Goal: Task Accomplishment & Management: Complete application form

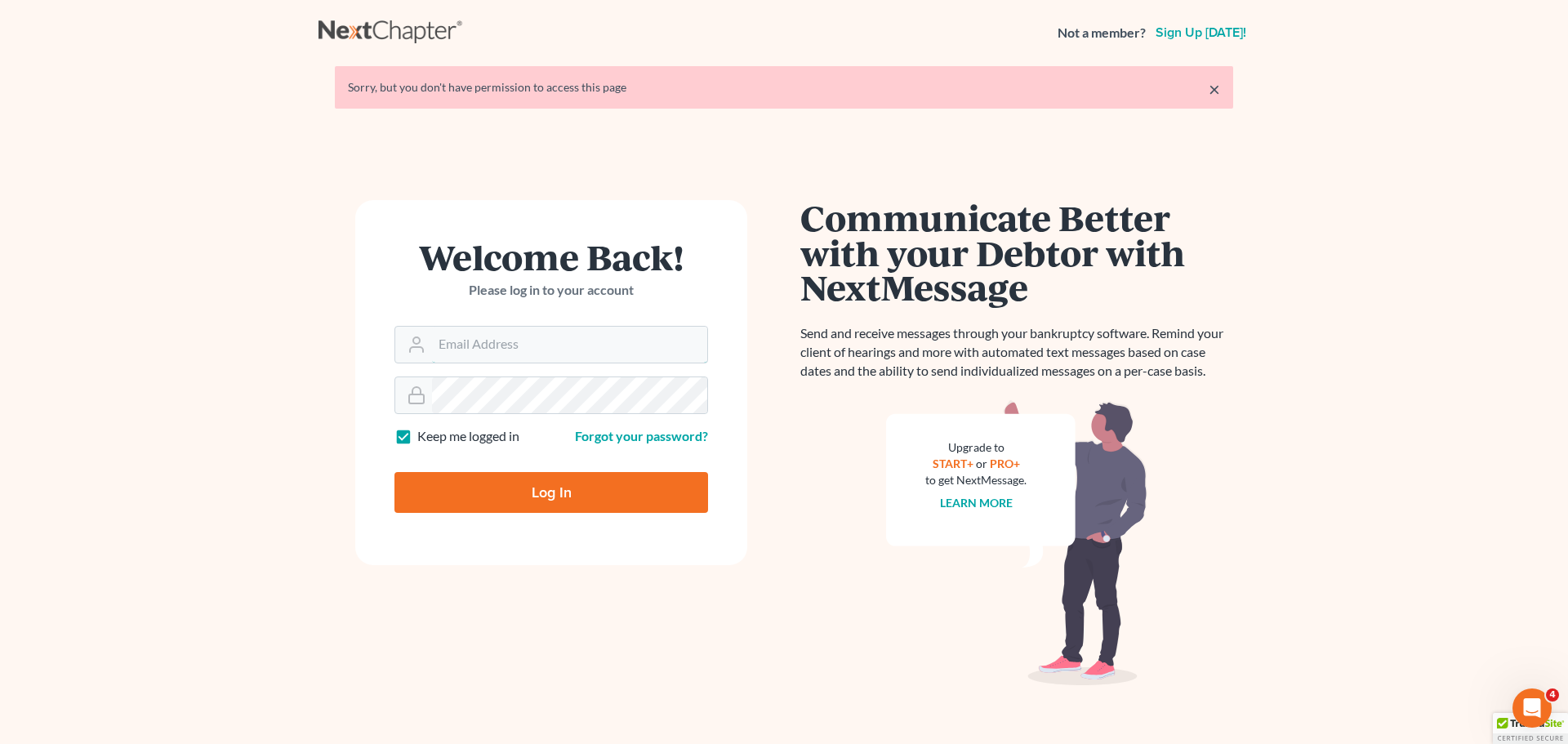
type input "[PERSON_NAME][EMAIL_ADDRESS][DOMAIN_NAME]"
click at [541, 490] on input "Log In" at bounding box center [551, 492] width 314 height 41
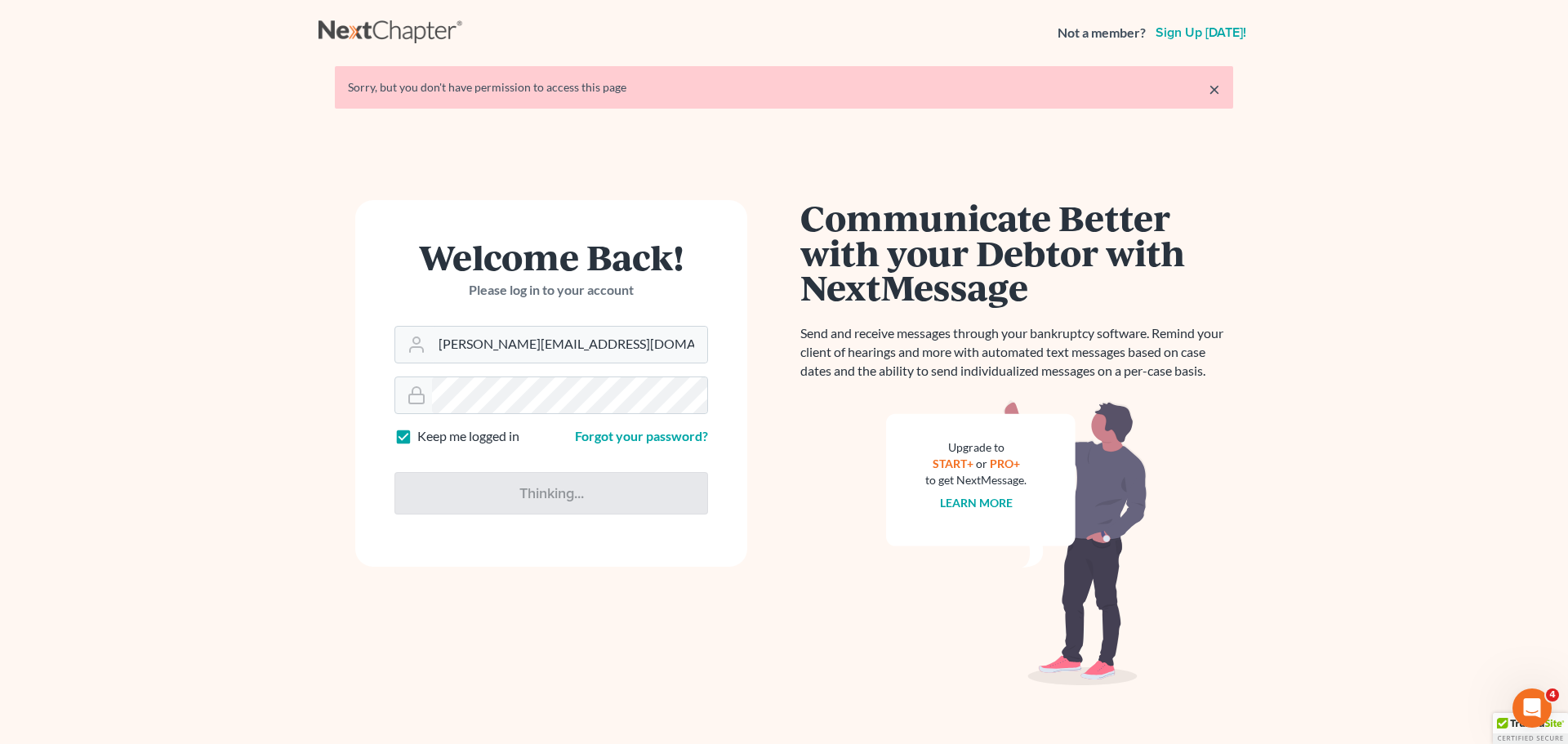
type input "Thinking..."
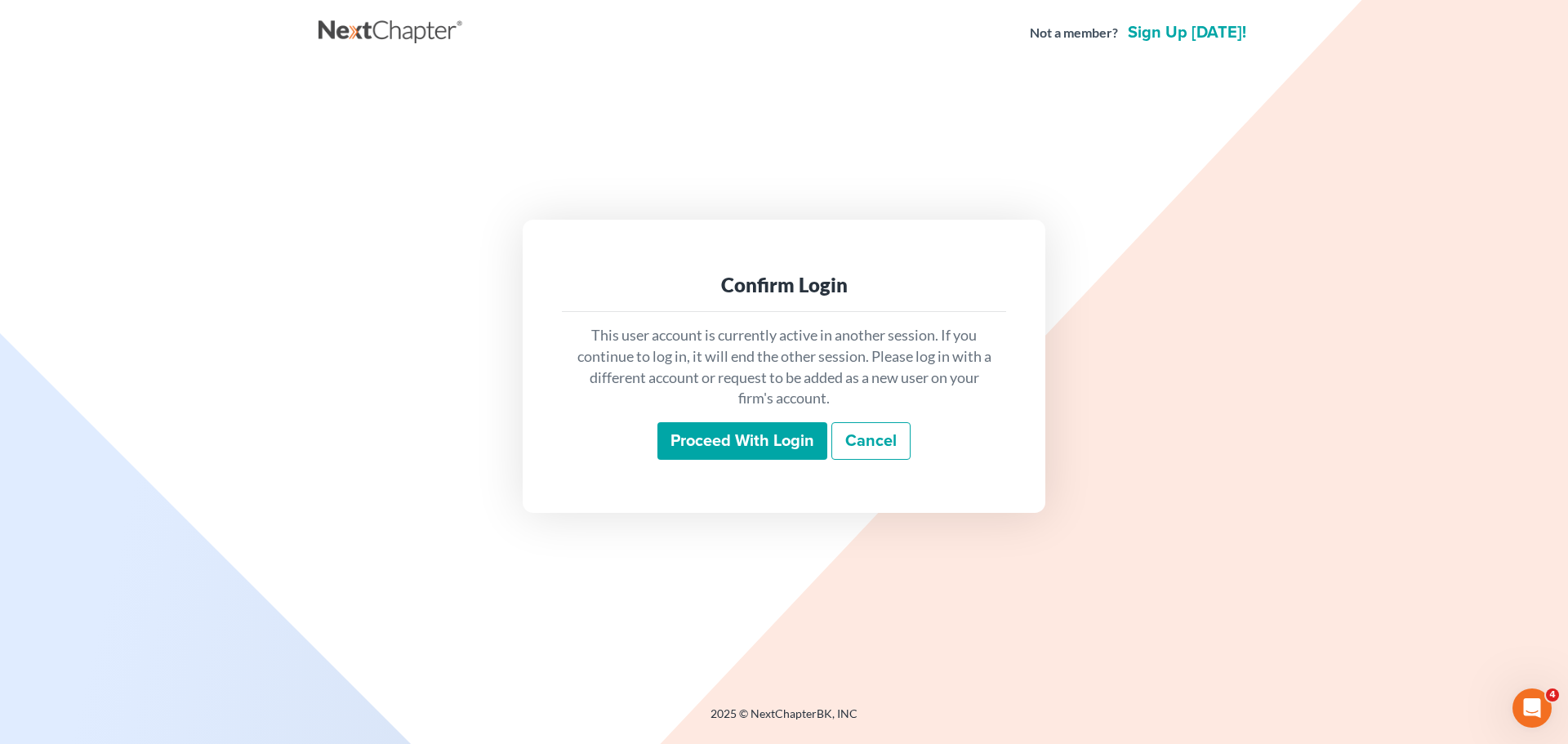
click at [740, 436] on input "Proceed with login" at bounding box center [742, 440] width 170 height 37
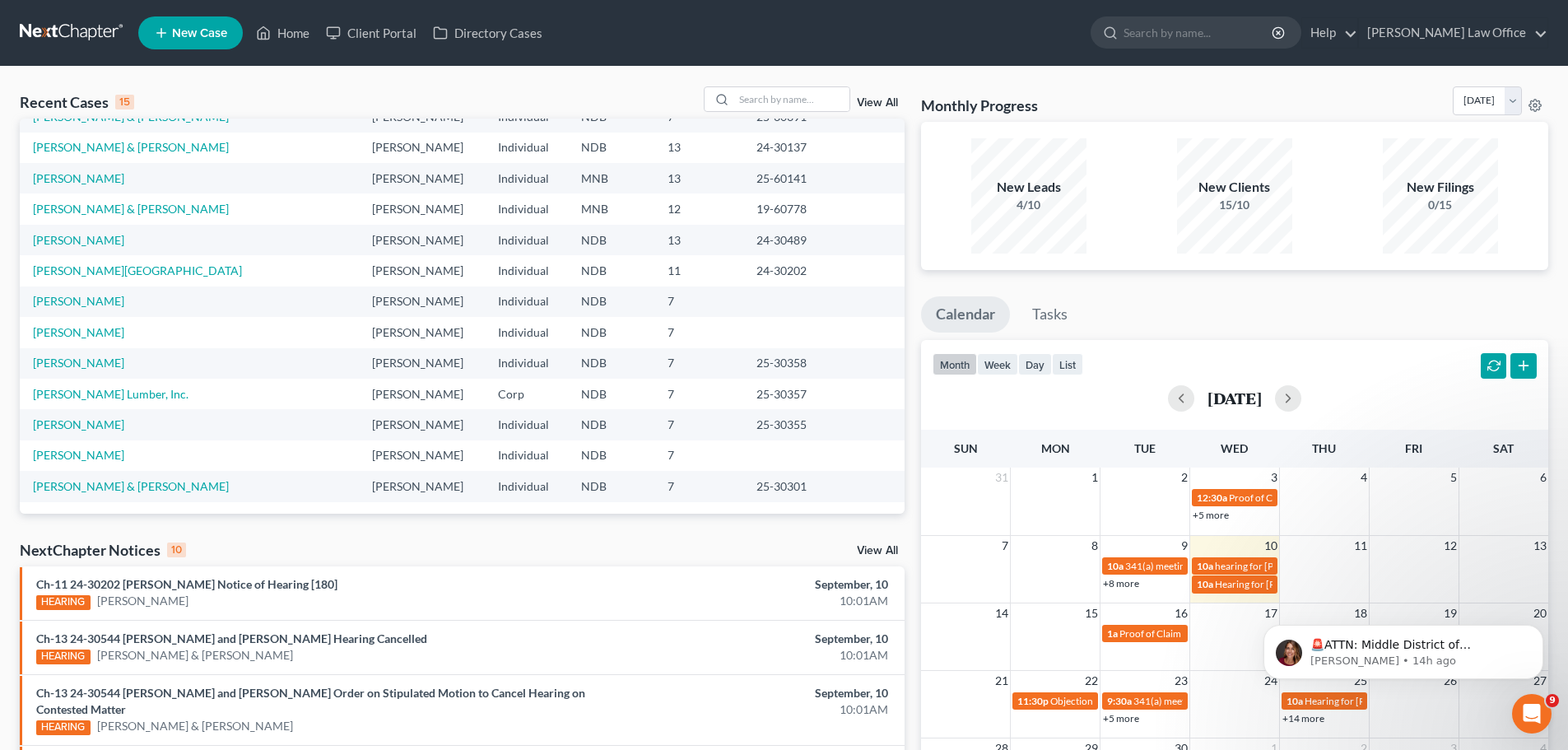
scroll to position [113, 0]
click at [67, 292] on td "[PERSON_NAME]" at bounding box center [189, 300] width 339 height 31
click at [67, 300] on link "[PERSON_NAME]" at bounding box center [79, 300] width 92 height 14
select select "4"
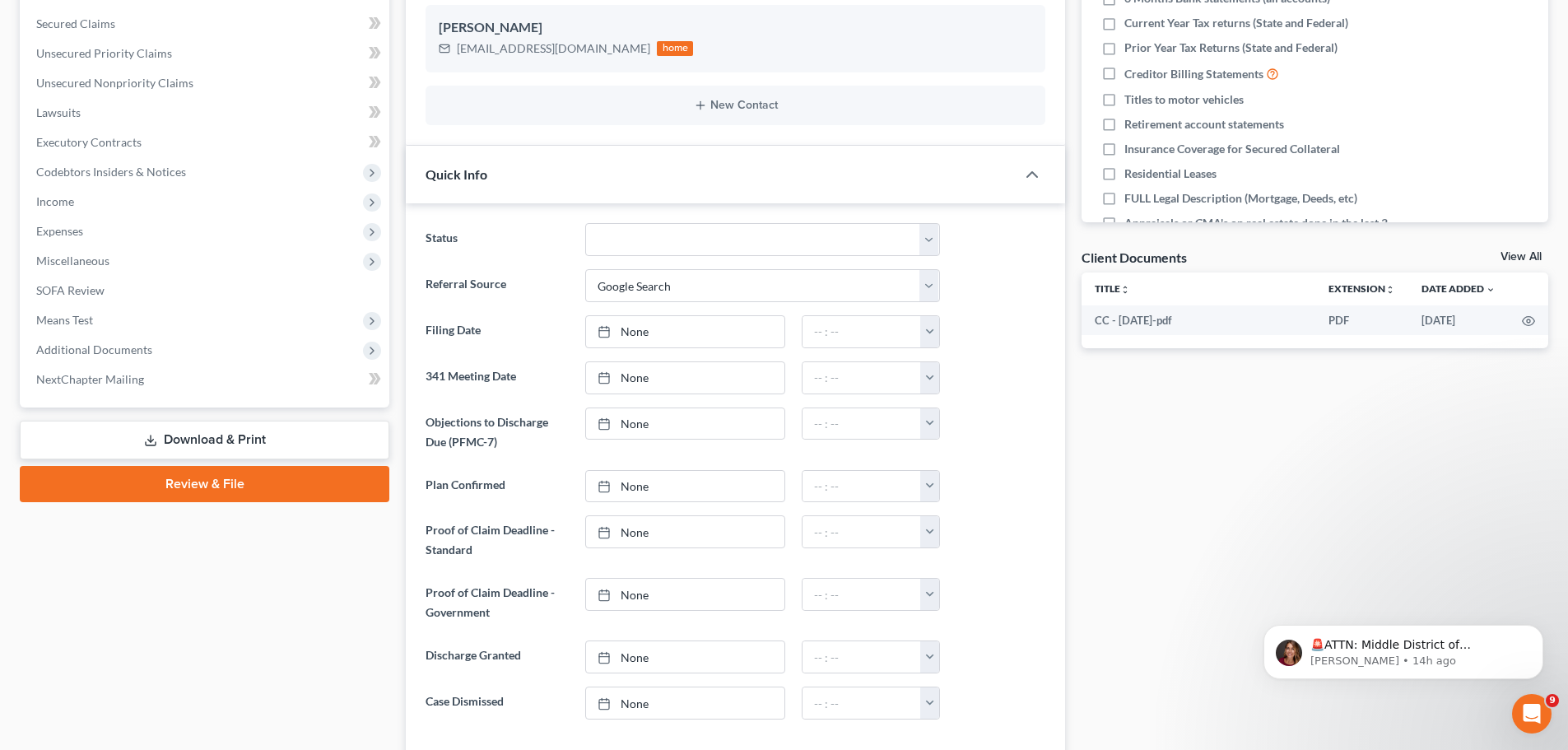
scroll to position [411, 0]
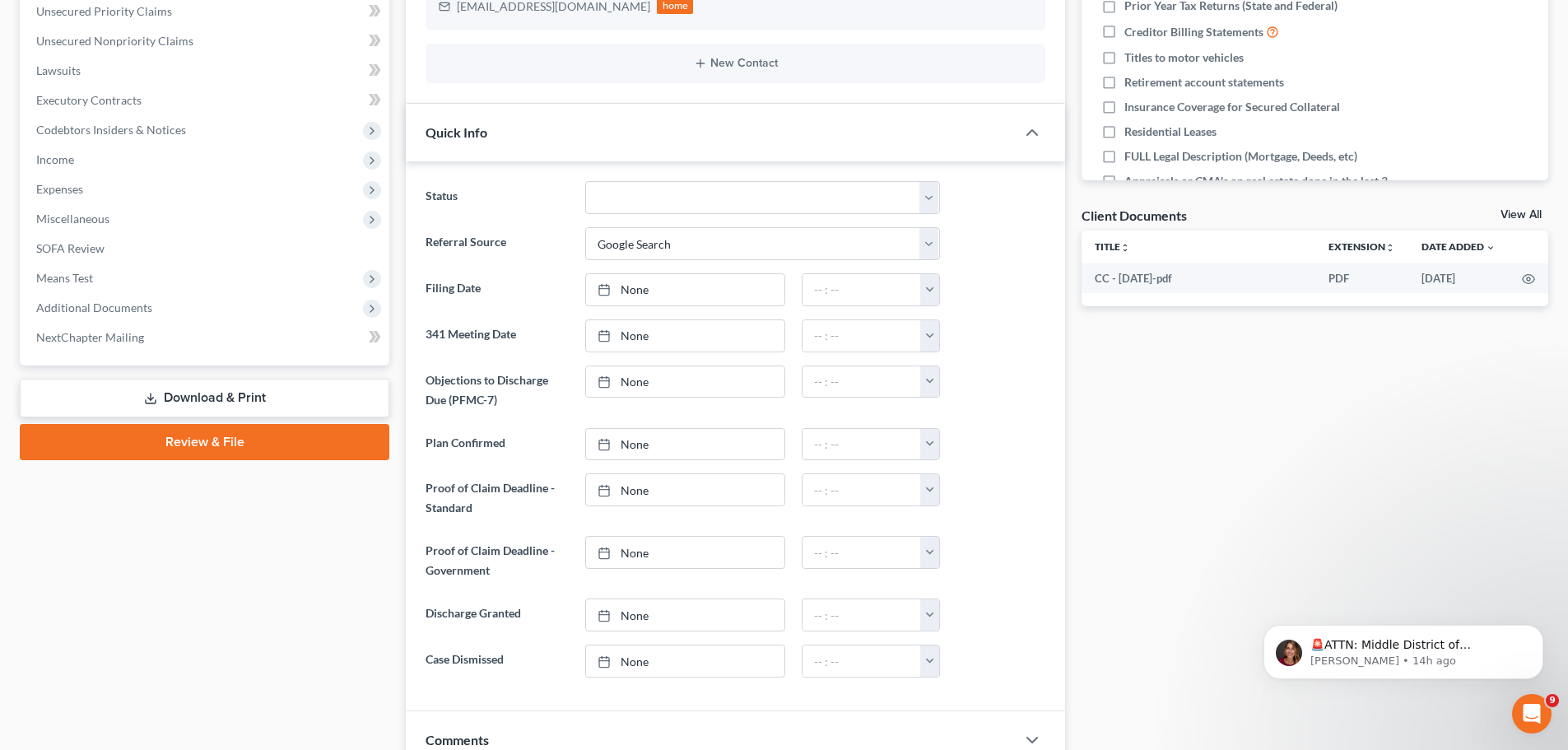
click at [210, 444] on link "Review & File" at bounding box center [204, 442] width 369 height 36
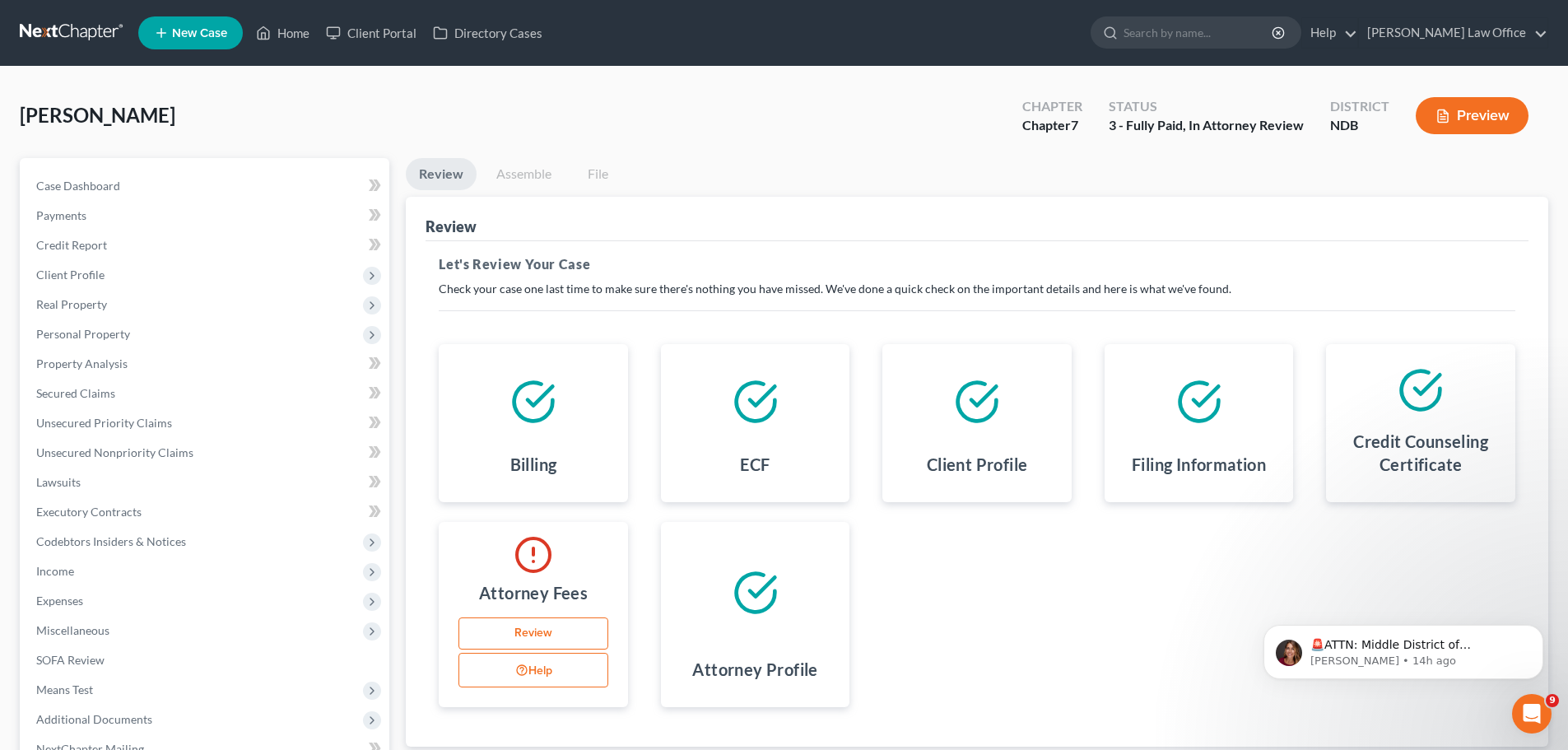
click at [529, 625] on link "Review" at bounding box center [533, 634] width 150 height 33
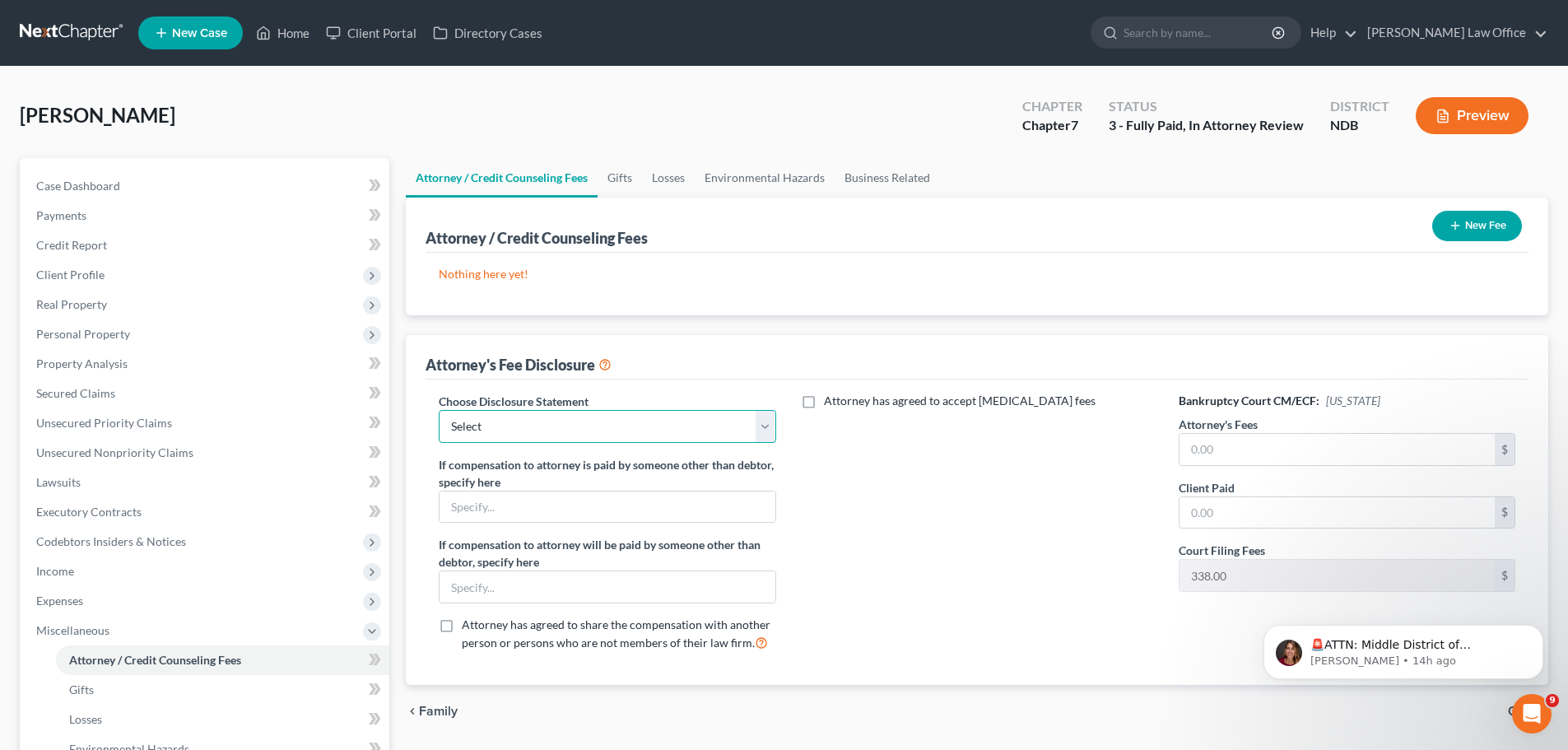
click at [771, 430] on select "Select Chapter 7/Conversion ND [MEDICAL_DATA] Fee Disclosure MN [MEDICAL_DATA] …" at bounding box center [608, 427] width 337 height 33
click at [771, 427] on select "Select Chapter 7/Conversion ND [MEDICAL_DATA] Fee Disclosure MN [MEDICAL_DATA] …" at bounding box center [608, 427] width 337 height 33
select select "5"
click at [439, 410] on select "Select Chapter 7/Conversion ND [MEDICAL_DATA] Fee Disclosure MN [MEDICAL_DATA] …" at bounding box center [608, 427] width 337 height 33
click at [1247, 448] on input "text" at bounding box center [1337, 450] width 315 height 31
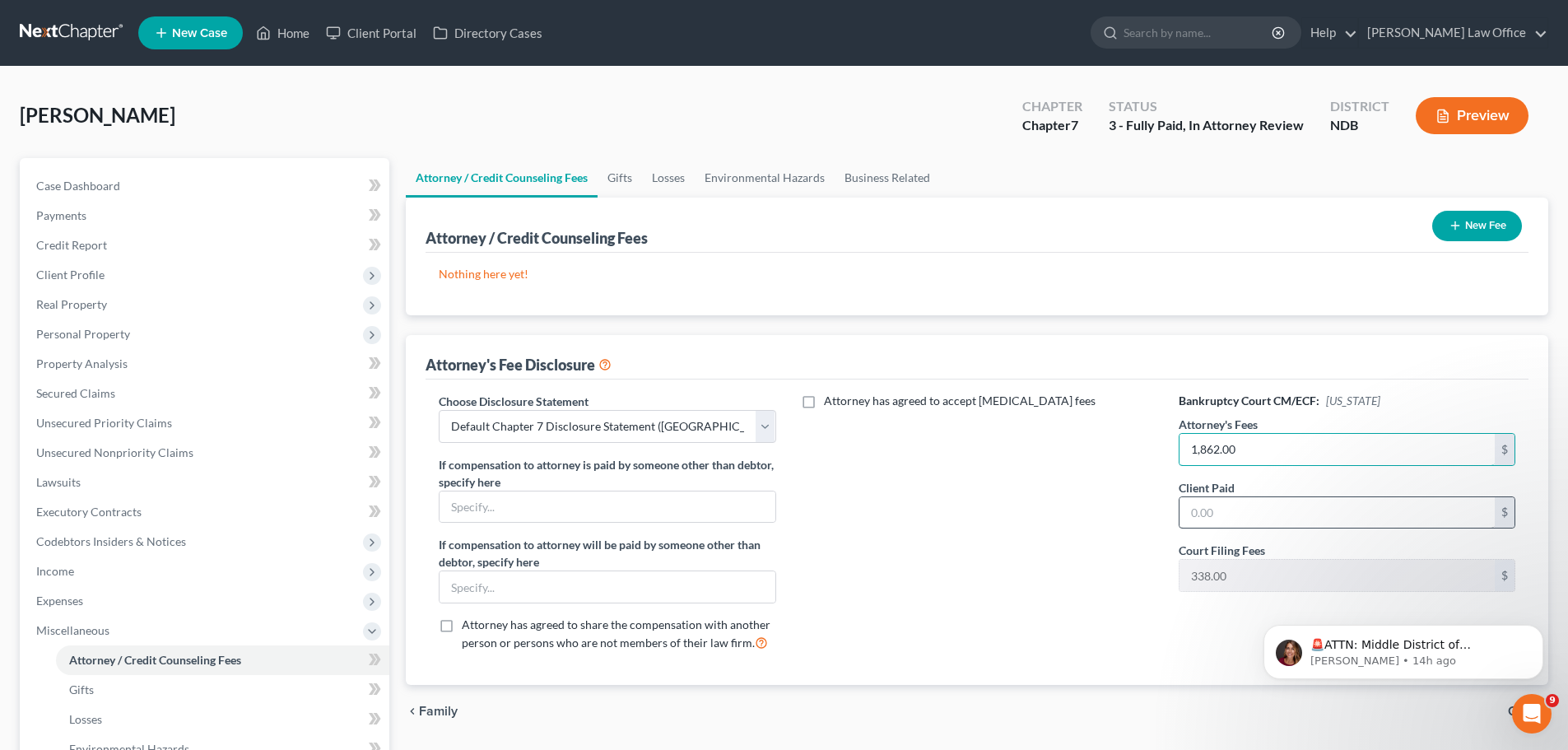
type input "1,862.00"
click at [1268, 506] on input "text" at bounding box center [1337, 513] width 315 height 31
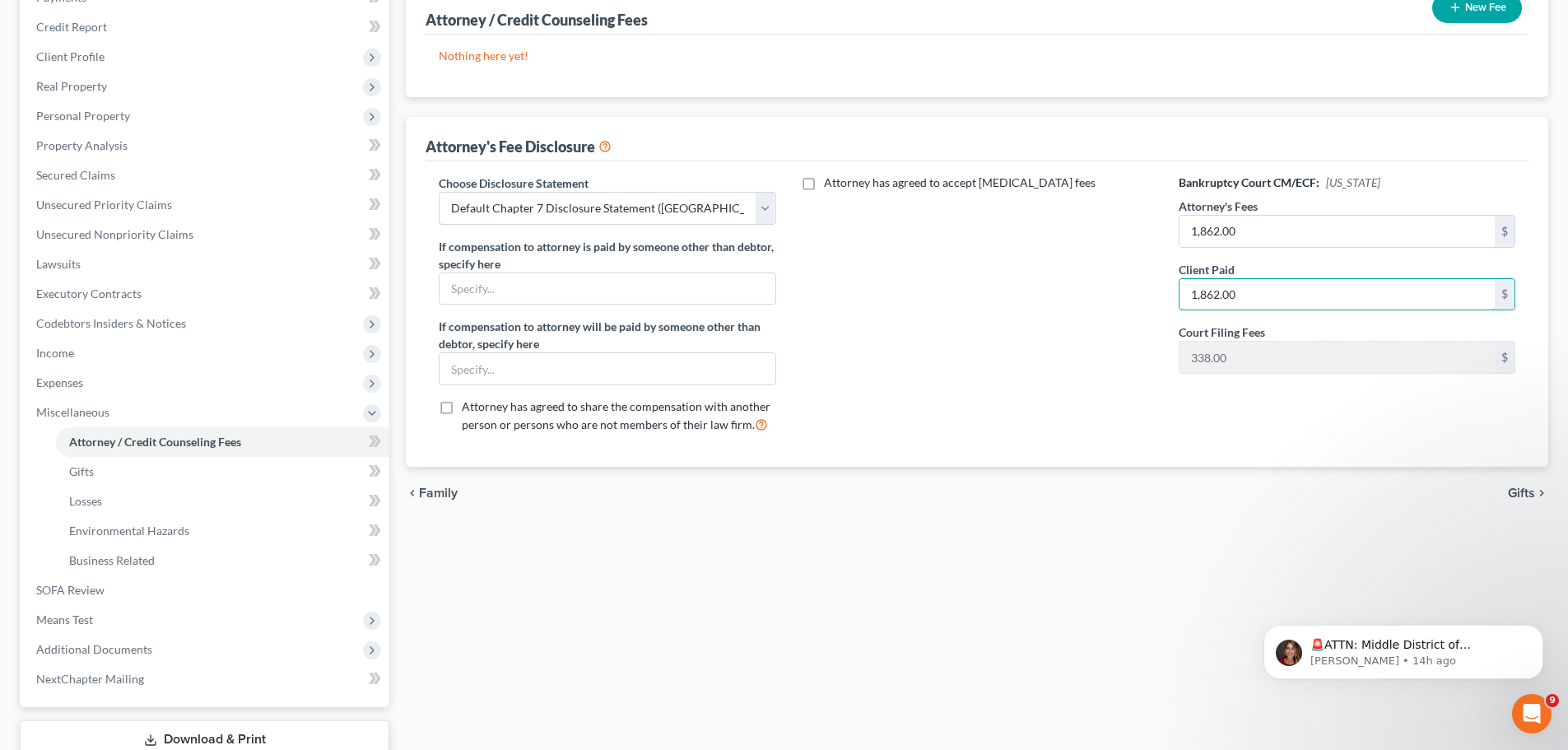
scroll to position [247, 0]
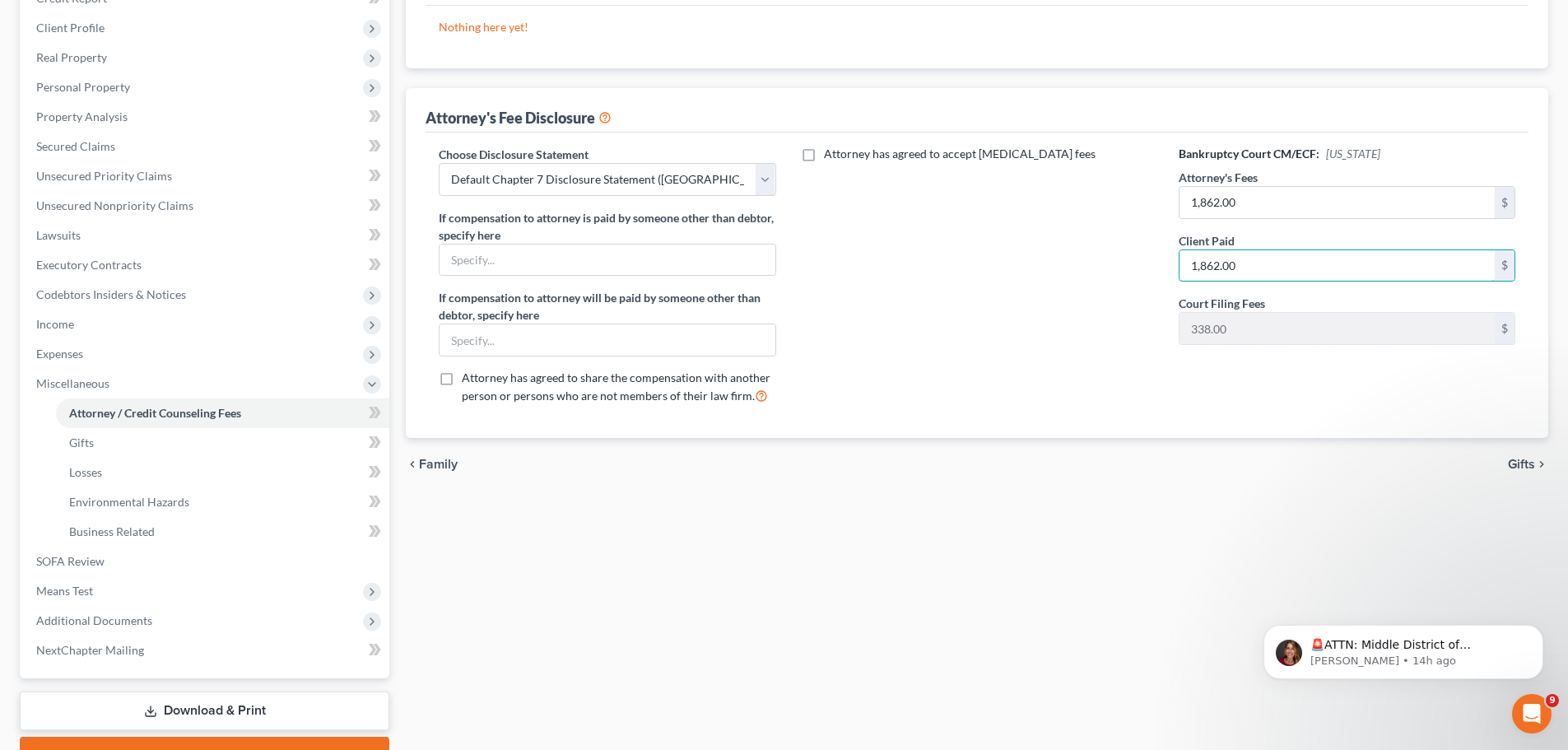
type input "1,862.00"
click at [462, 375] on label "Attorney has agreed to share the compensation with another person or persons wh…" at bounding box center [618, 387] width 313 height 36
click at [468, 375] on input "Attorney has agreed to share the compensation with another person or persons wh…" at bounding box center [473, 375] width 10 height 10
checkbox input "true"
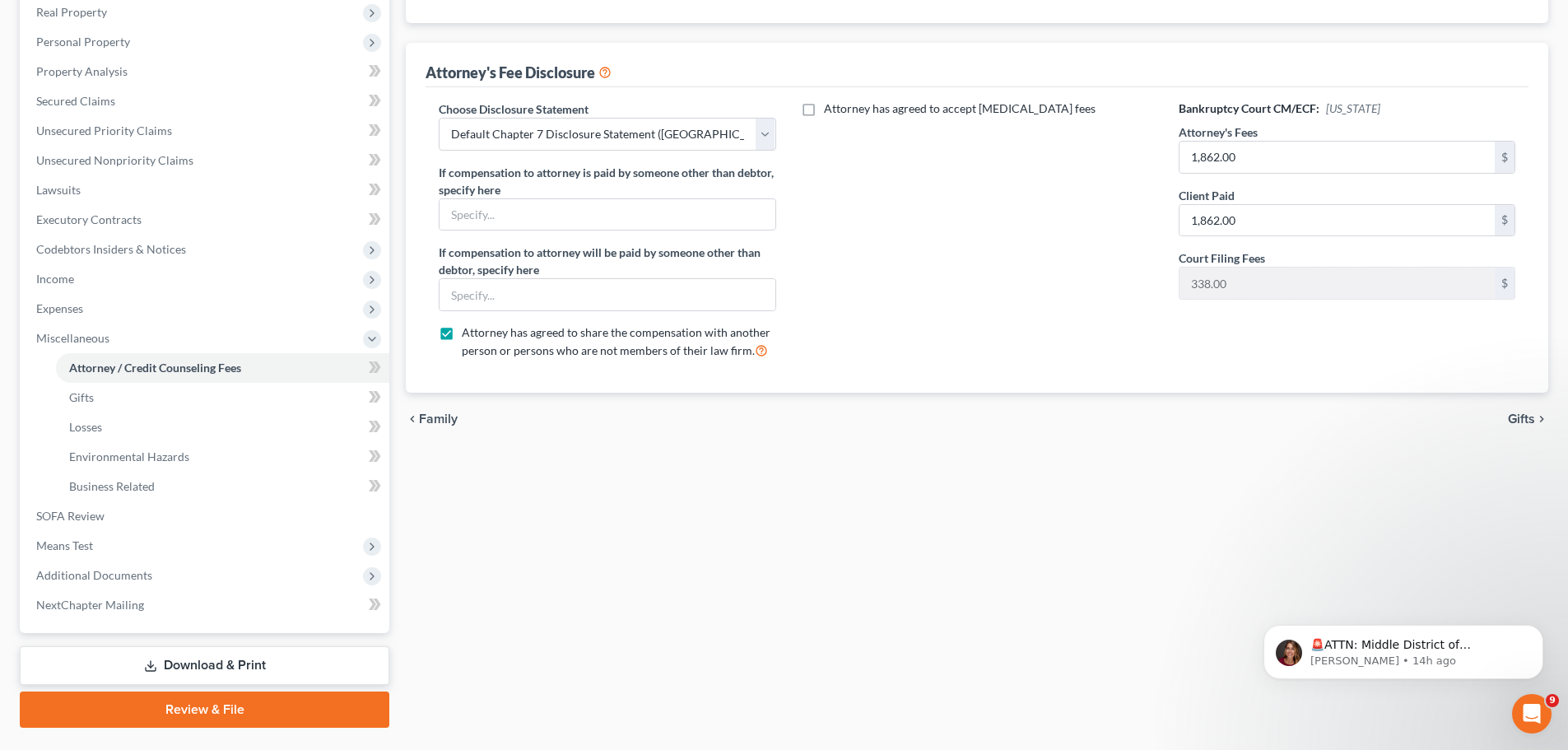
scroll to position [333, 0]
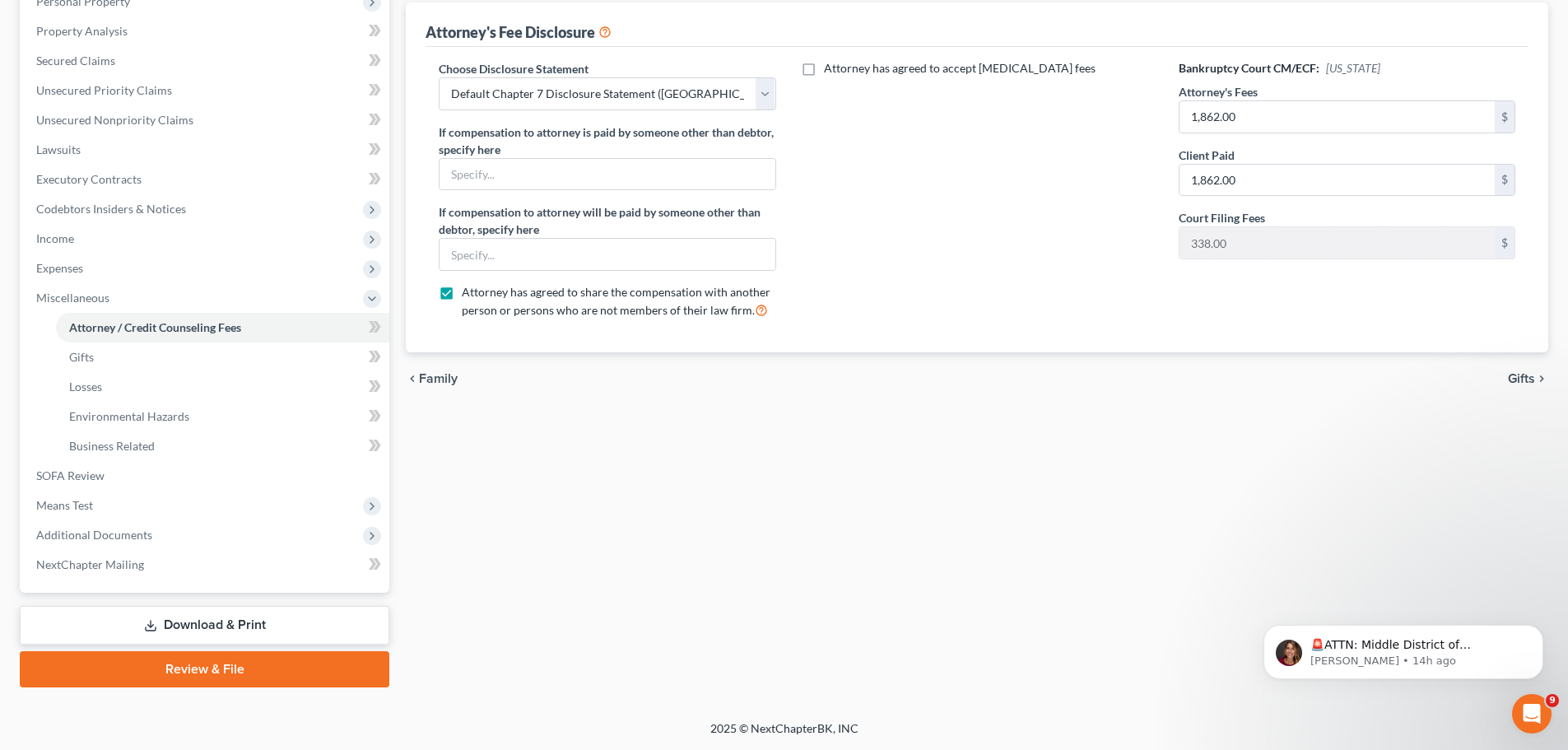
click at [206, 664] on link "Review & File" at bounding box center [204, 669] width 369 height 36
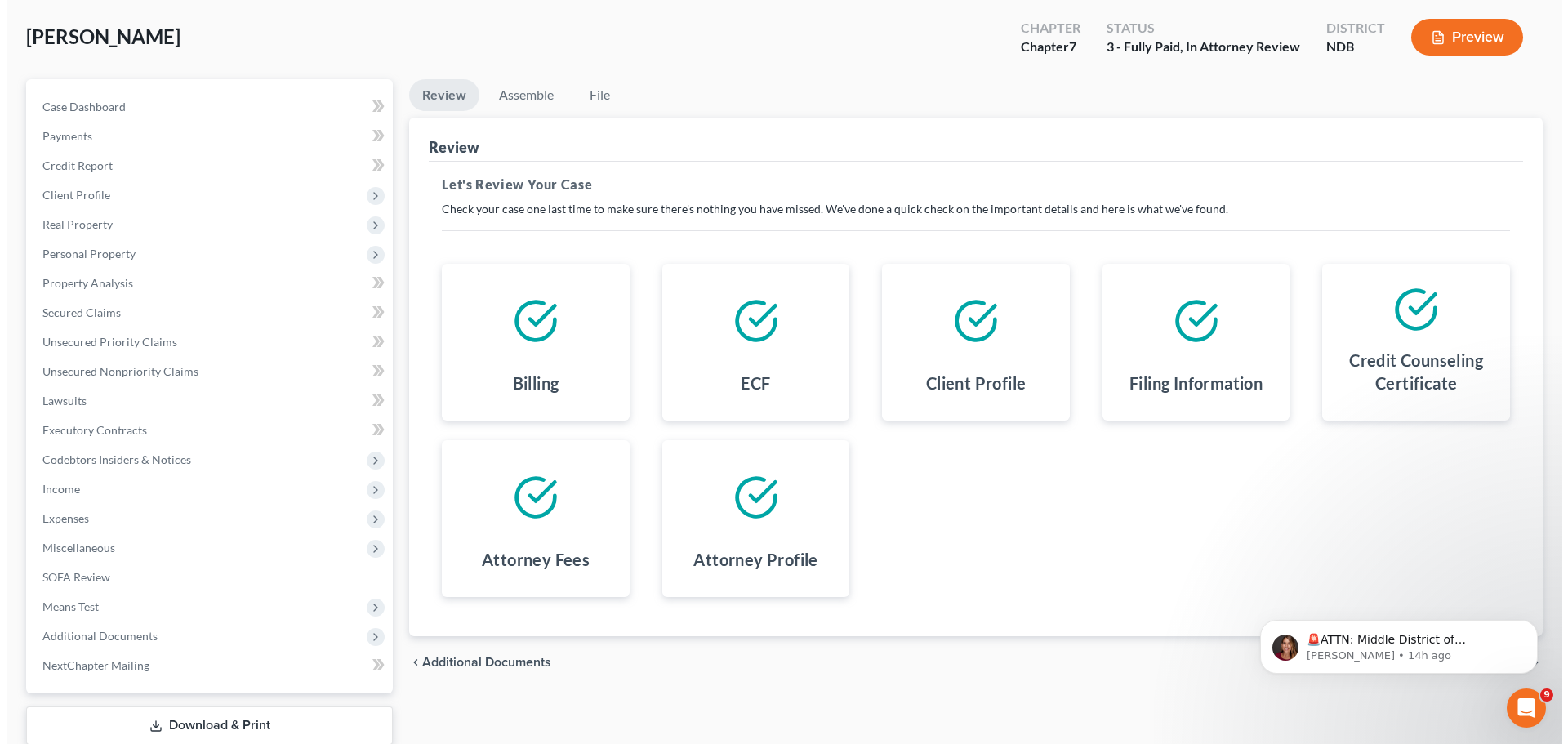
scroll to position [183, 0]
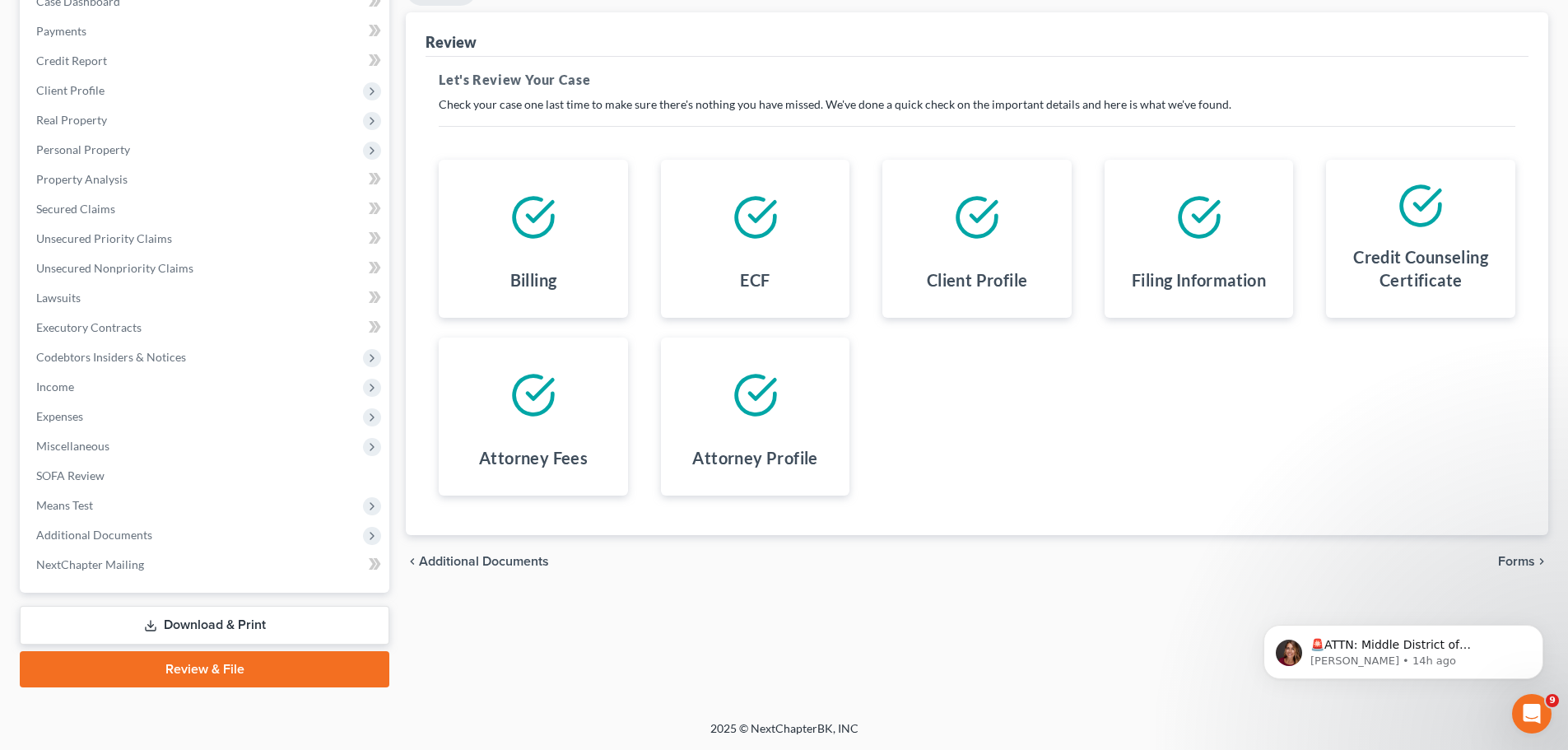
click at [1514, 561] on span "Forms" at bounding box center [1516, 561] width 37 height 13
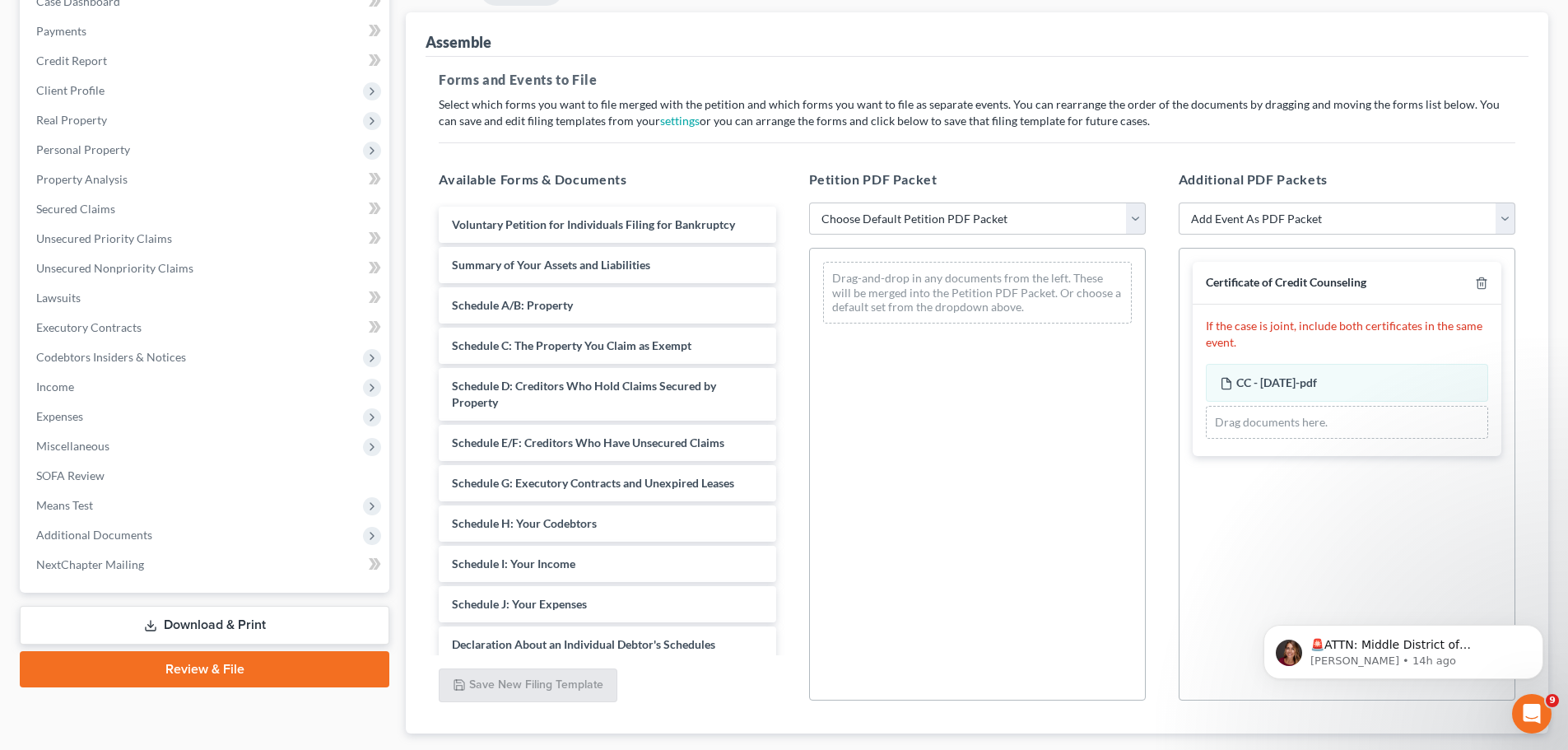
click at [1148, 216] on div "Petition PDF Packet Choose Default Petition PDF Packet Complete Bankruptcy Peti…" at bounding box center [977, 435] width 369 height 558
click at [1134, 216] on select "Choose Default Petition PDF Packet Complete Bankruptcy Petition (all forms and …" at bounding box center [978, 219] width 337 height 33
select select "1"
click at [809, 203] on select "Choose Default Petition PDF Packet Complete Bankruptcy Petition (all forms and …" at bounding box center [978, 219] width 337 height 33
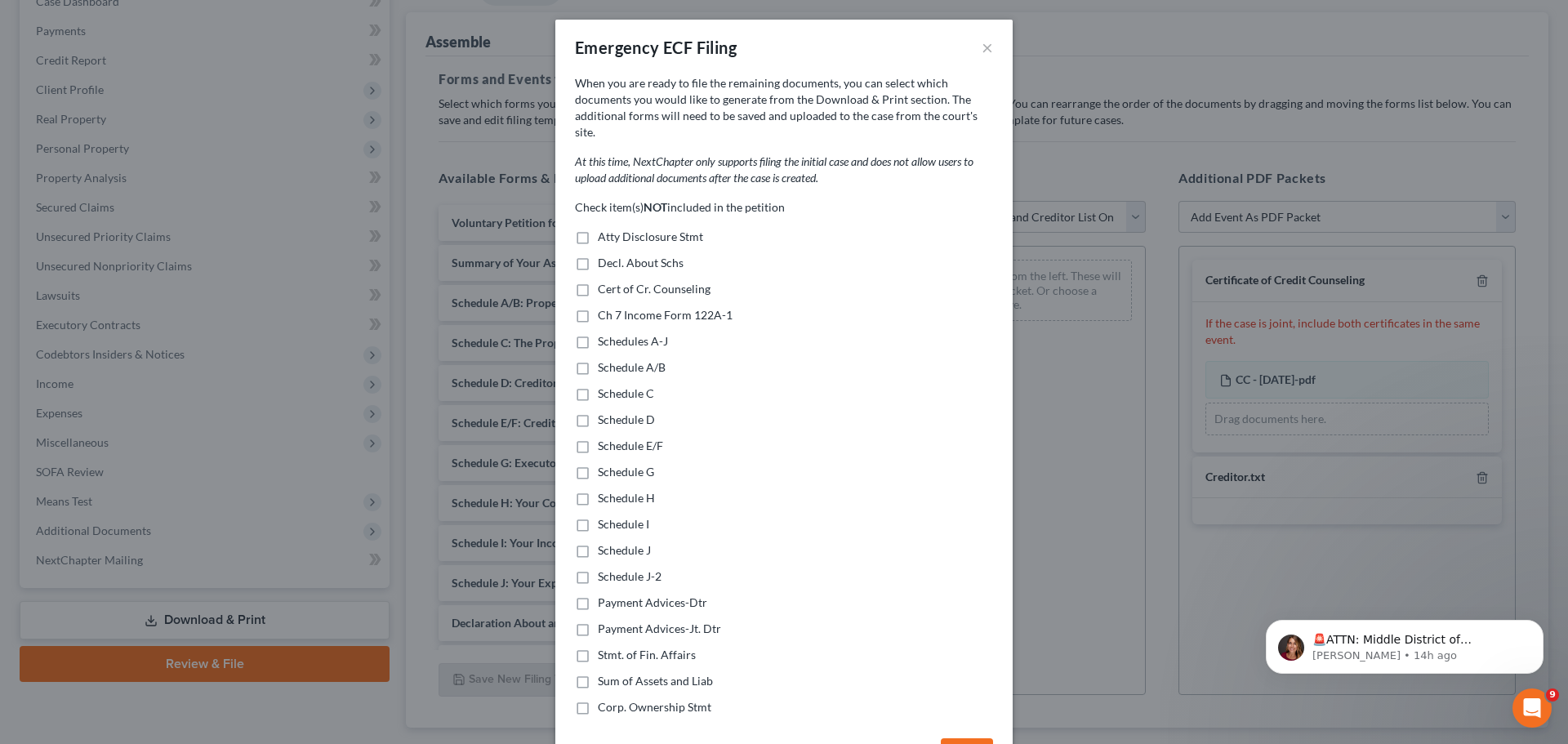
click at [598, 229] on label "Atty Disclosure Stmt" at bounding box center [651, 236] width 106 height 16
click at [605, 229] on input "Atty Disclosure Stmt" at bounding box center [610, 234] width 10 height 10
checkbox input "true"
click at [598, 255] on label "Decl. About Schs" at bounding box center [640, 262] width 86 height 16
click at [605, 255] on input "Decl. About Schs" at bounding box center [610, 260] width 10 height 10
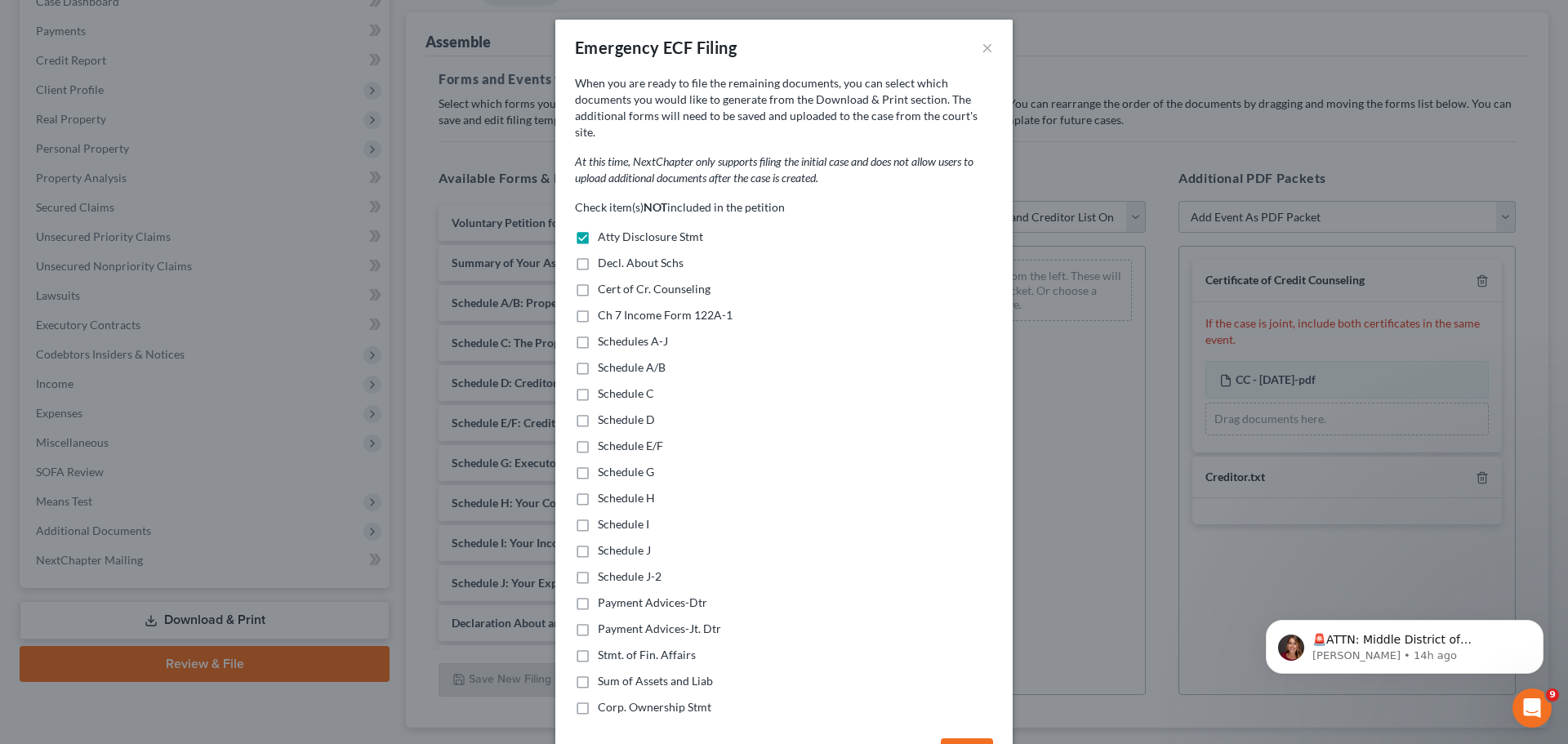
checkbox input "true"
click at [598, 307] on label "Ch 7 Income Form 122A-1" at bounding box center [665, 315] width 135 height 16
click at [605, 307] on input "Ch 7 Income Form 122A-1" at bounding box center [610, 313] width 10 height 10
checkbox input "true"
click at [598, 333] on label "Schedules A-J" at bounding box center [632, 341] width 70 height 16
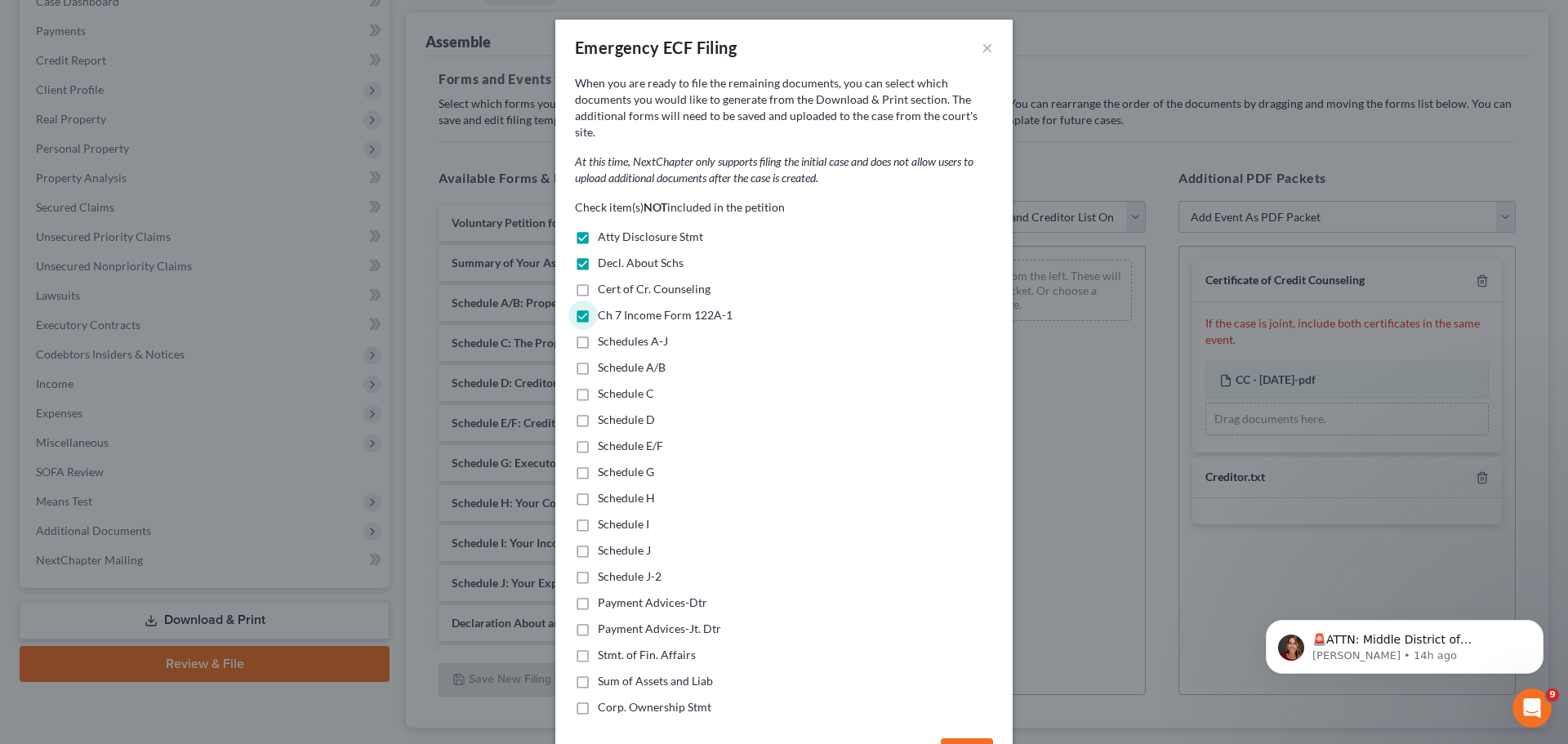
click at [605, 333] on input "Schedules A-J" at bounding box center [610, 339] width 10 height 10
checkbox input "true"
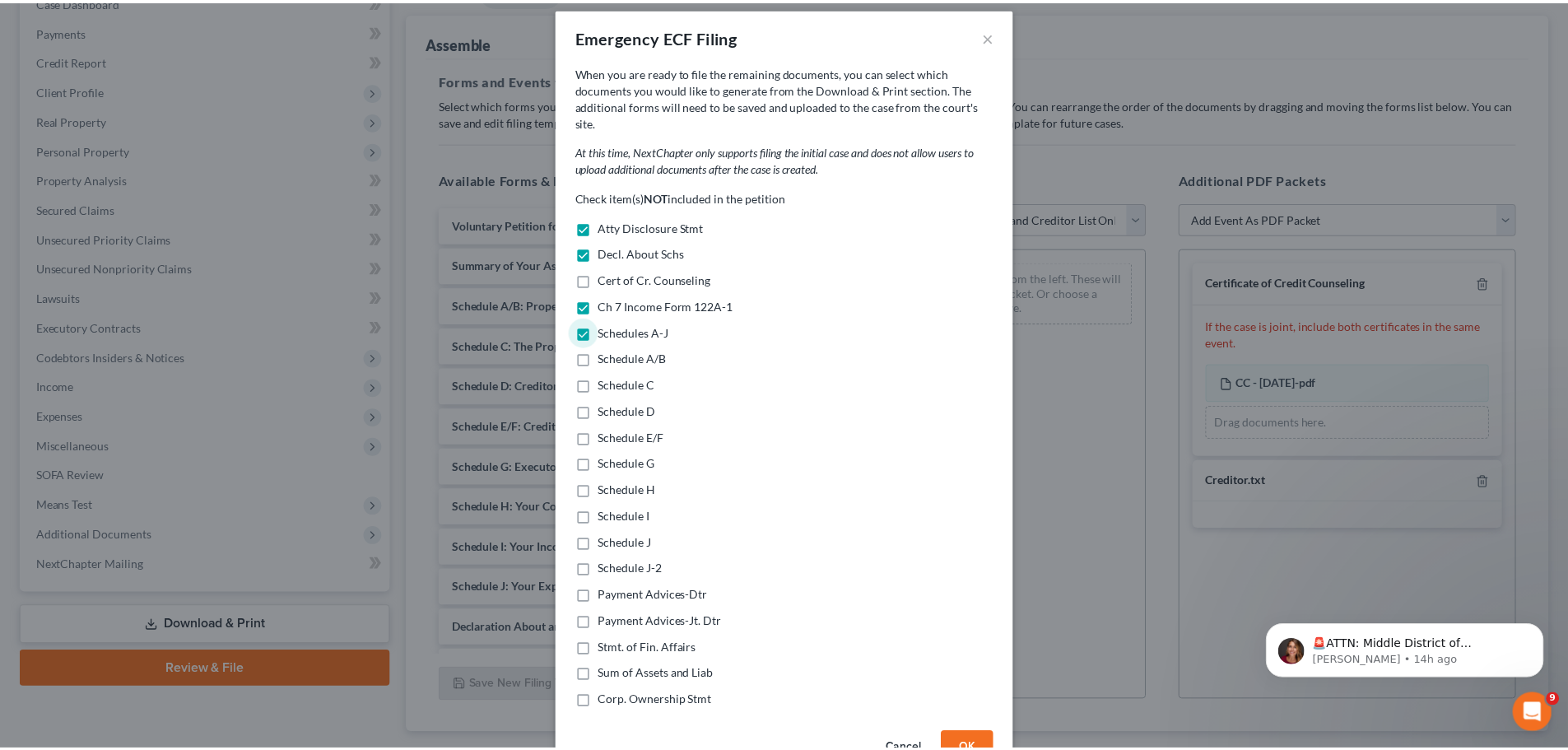
scroll to position [44, 0]
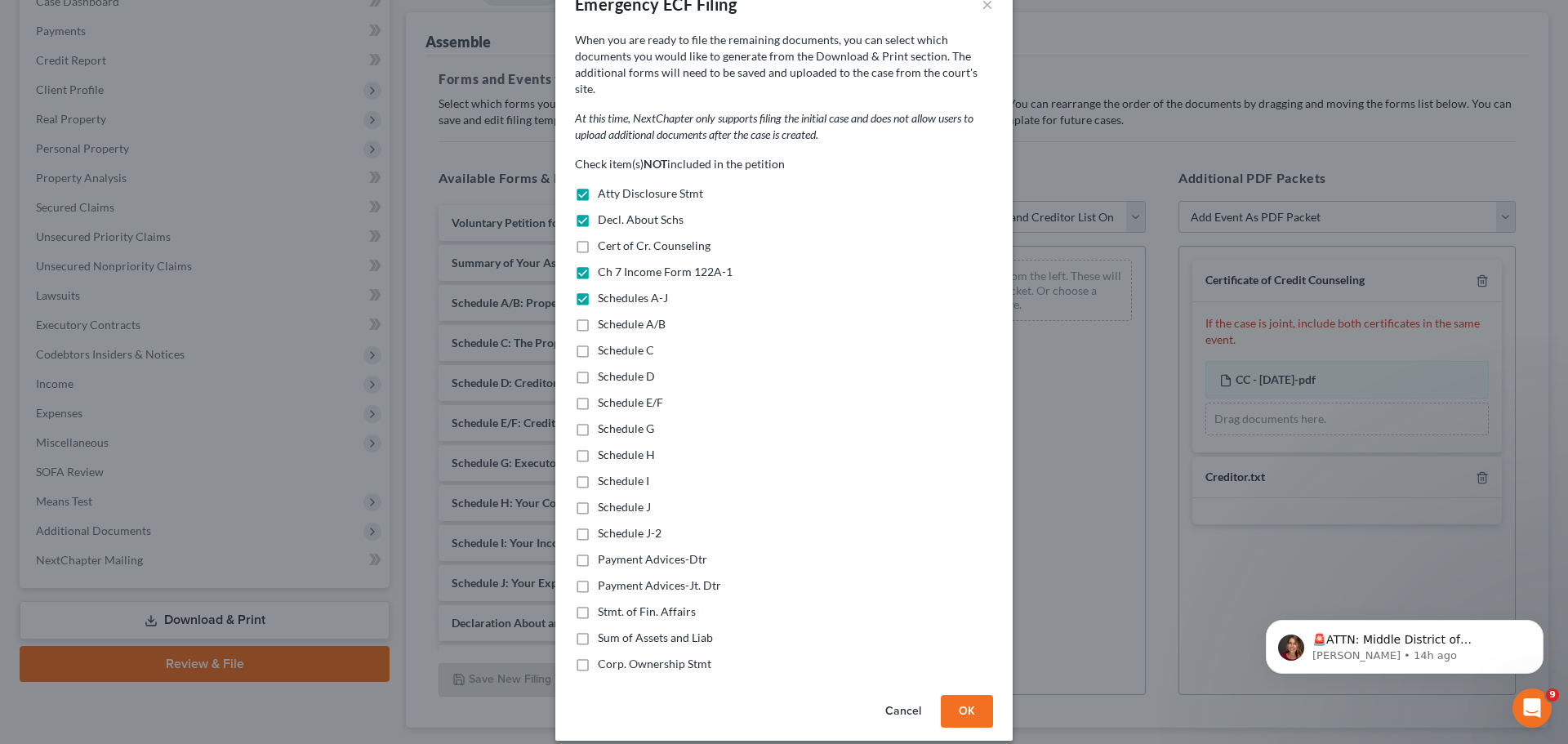
click at [598, 551] on label "Payment Advices-Dtr" at bounding box center [652, 559] width 109 height 16
click at [605, 551] on input "Payment Advices-Dtr" at bounding box center [610, 556] width 10 height 10
checkbox input "true"
click at [598, 604] on label "Stmt. of Fin. Affairs" at bounding box center [646, 611] width 98 height 16
click at [605, 604] on input "Stmt. of Fin. Affairs" at bounding box center [610, 609] width 10 height 10
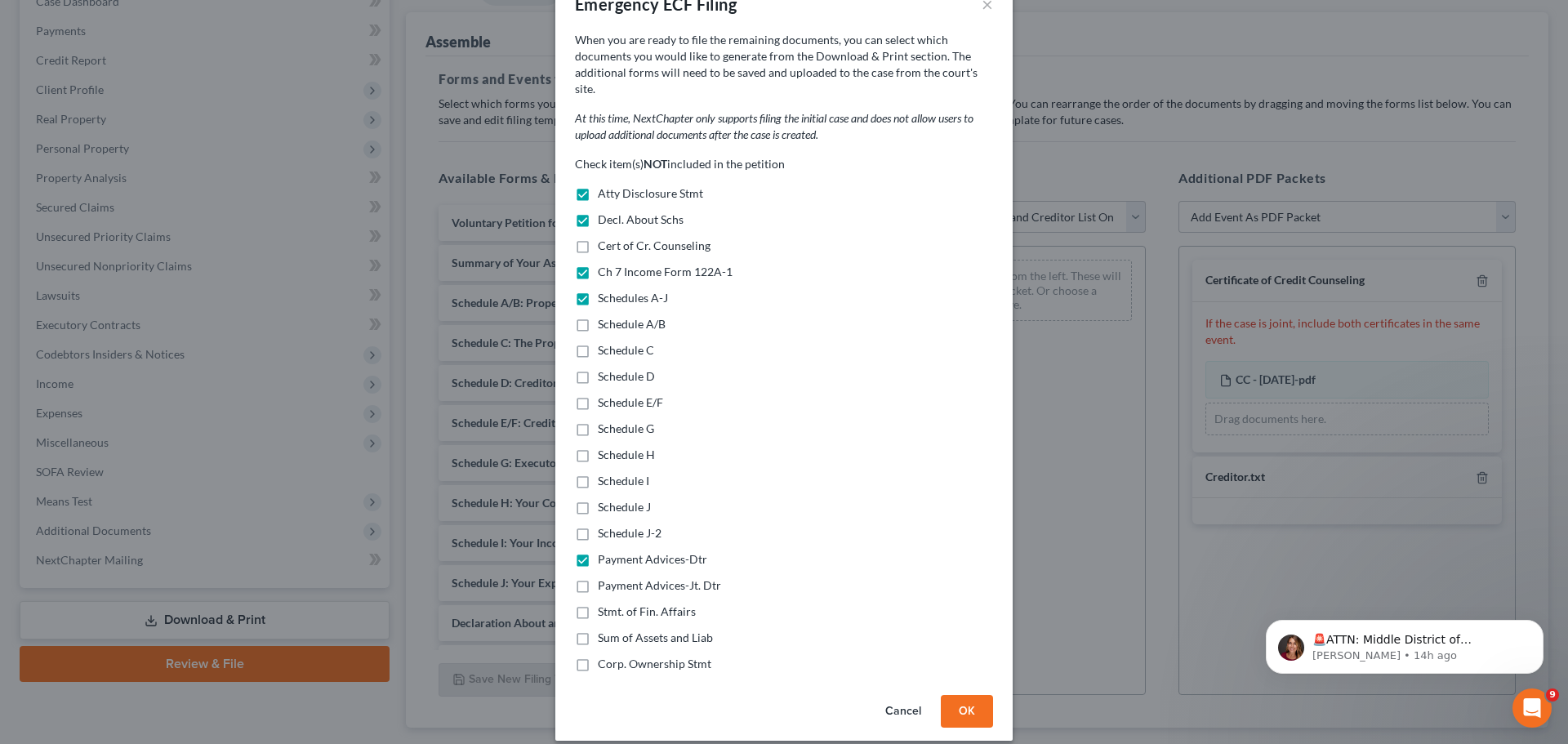
checkbox input "true"
click at [598, 630] on label "Sum of Assets and Liab" at bounding box center [655, 637] width 115 height 16
click at [605, 630] on input "Sum of Assets and Liab" at bounding box center [610, 635] width 10 height 10
checkbox input "true"
click at [598, 656] on label "Corp. Ownership Stmt" at bounding box center [654, 663] width 113 height 16
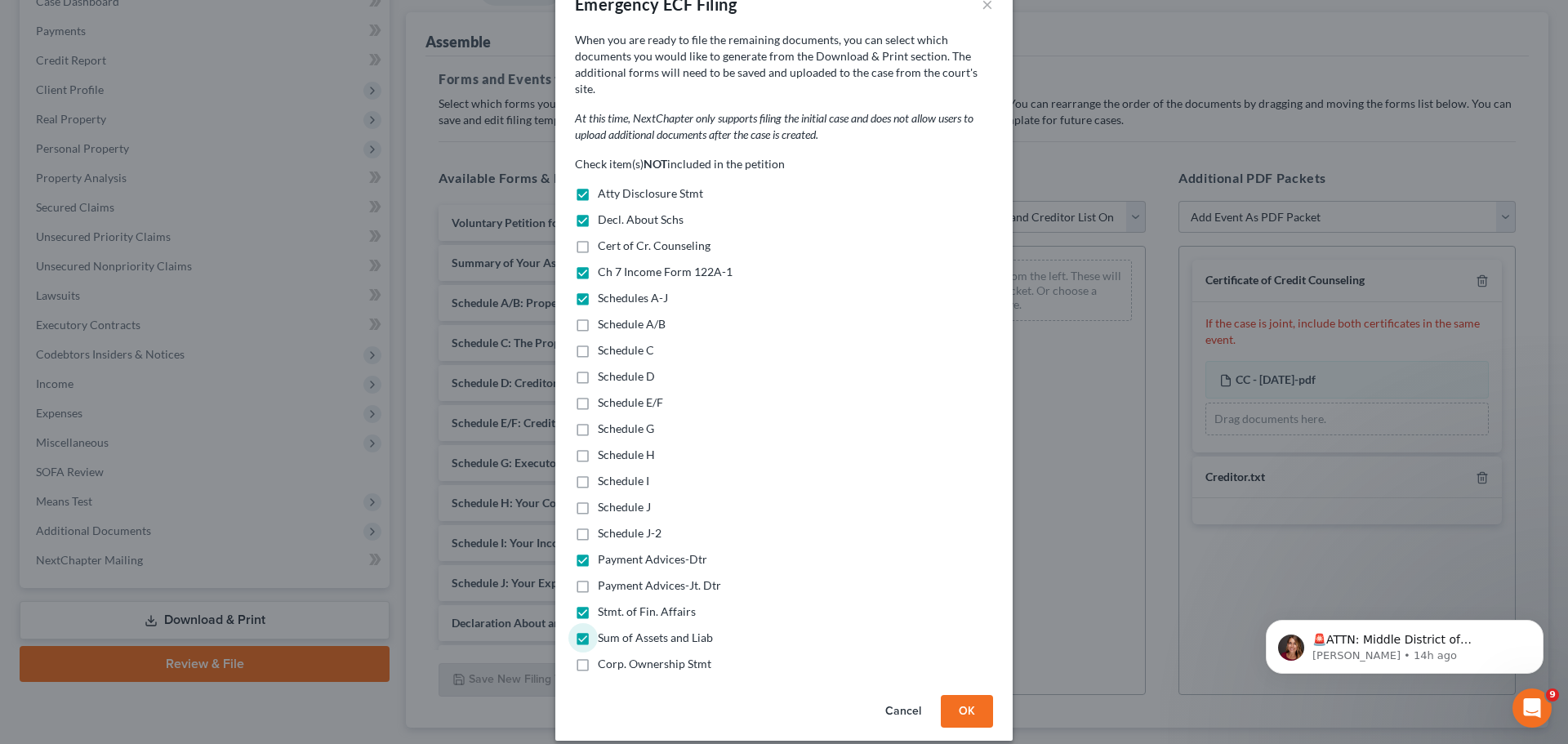
click at [605, 656] on input "Corp. Ownership Stmt" at bounding box center [610, 661] width 10 height 10
checkbox input "true"
click at [952, 695] on button "OK" at bounding box center [967, 711] width 52 height 33
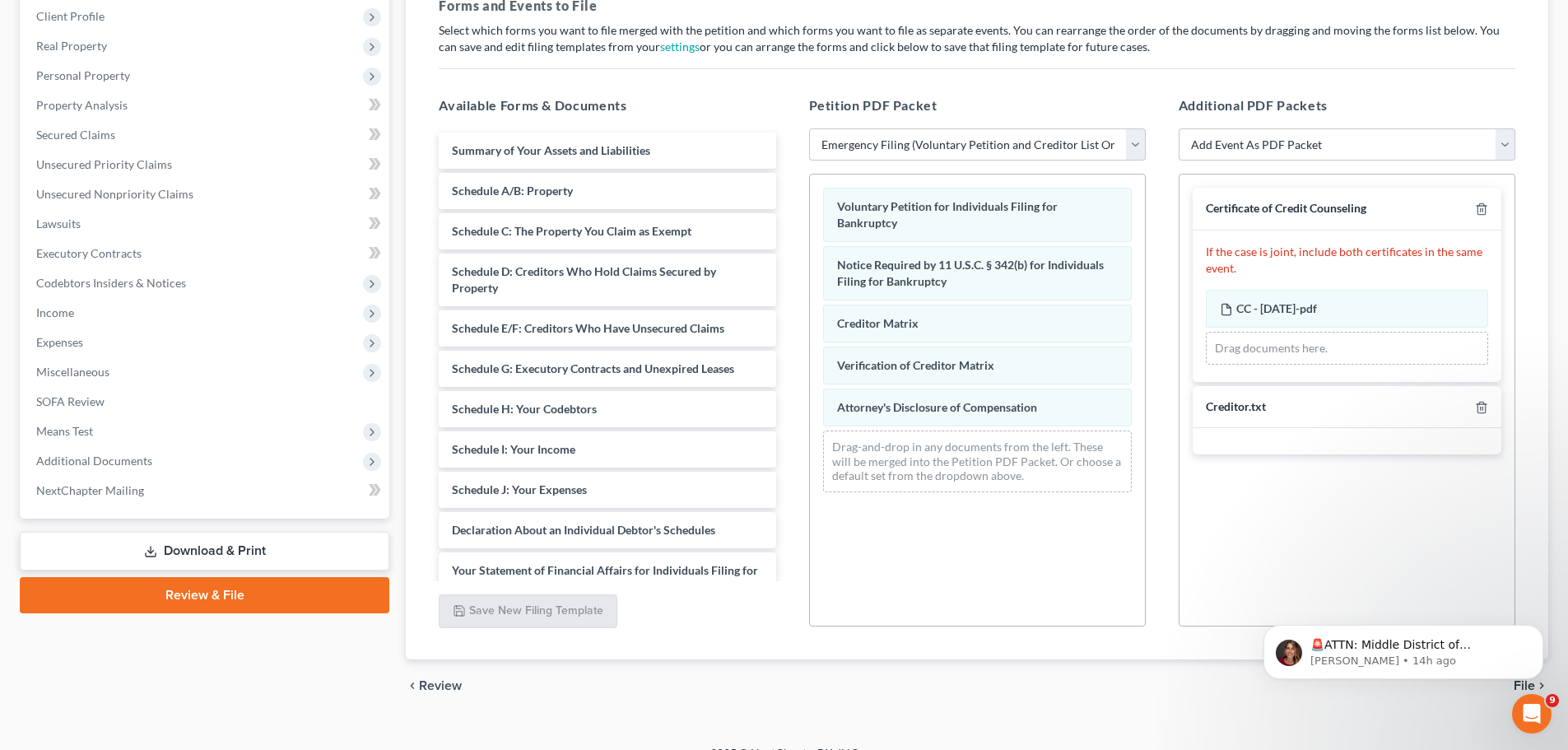
scroll to position [283, 0]
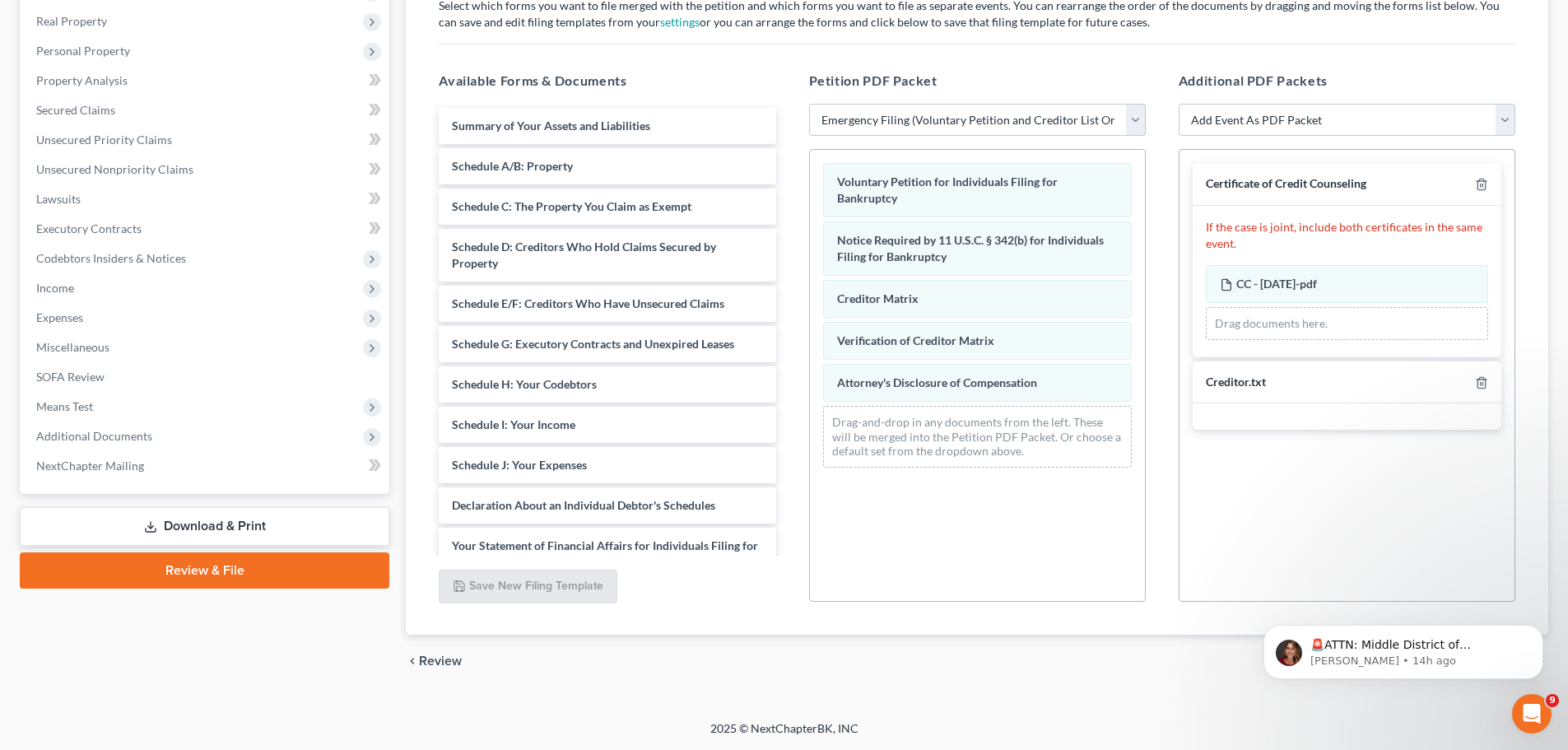
click at [208, 555] on link "Review & File" at bounding box center [204, 570] width 369 height 36
click at [210, 562] on link "Review & File" at bounding box center [204, 570] width 369 height 36
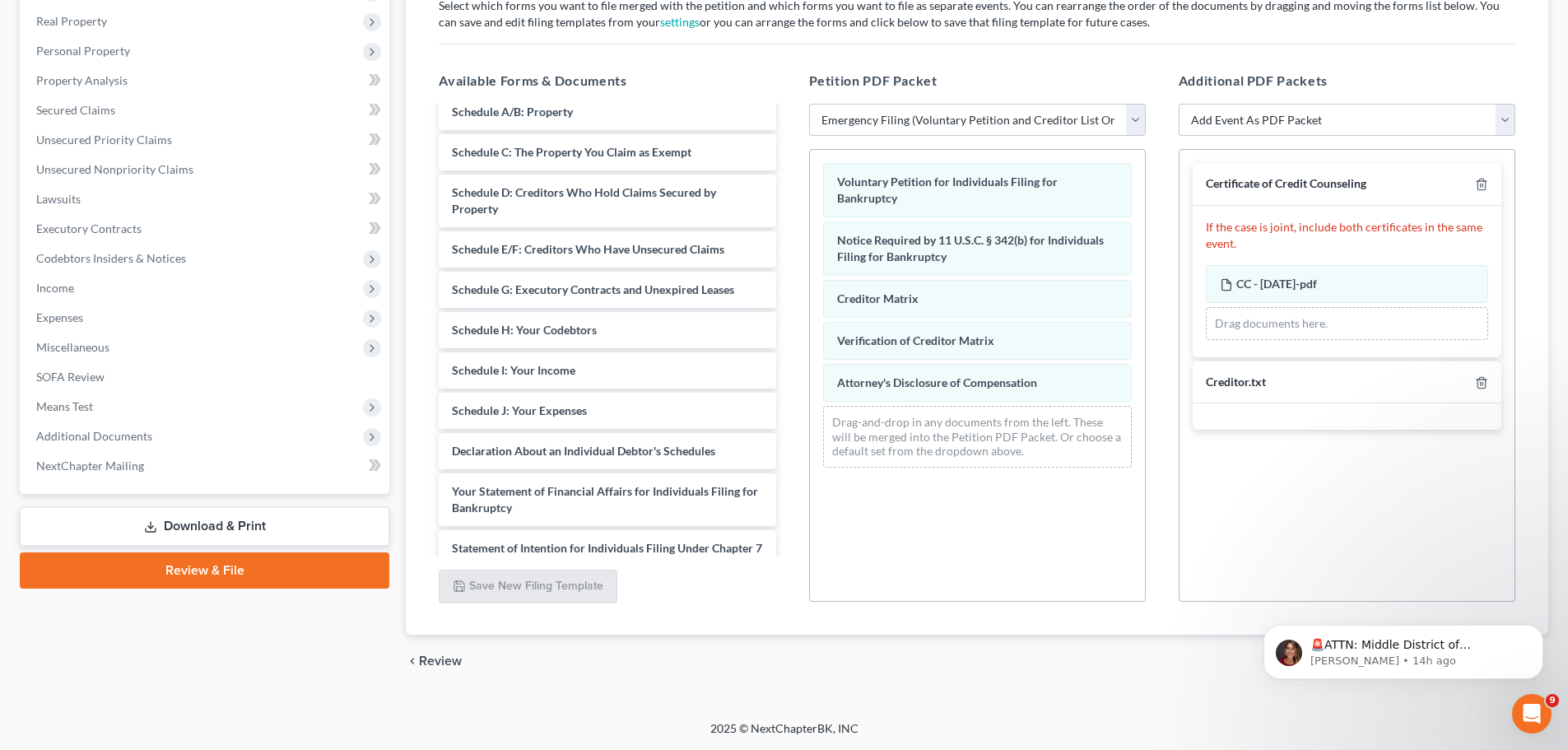
scroll to position [141, 0]
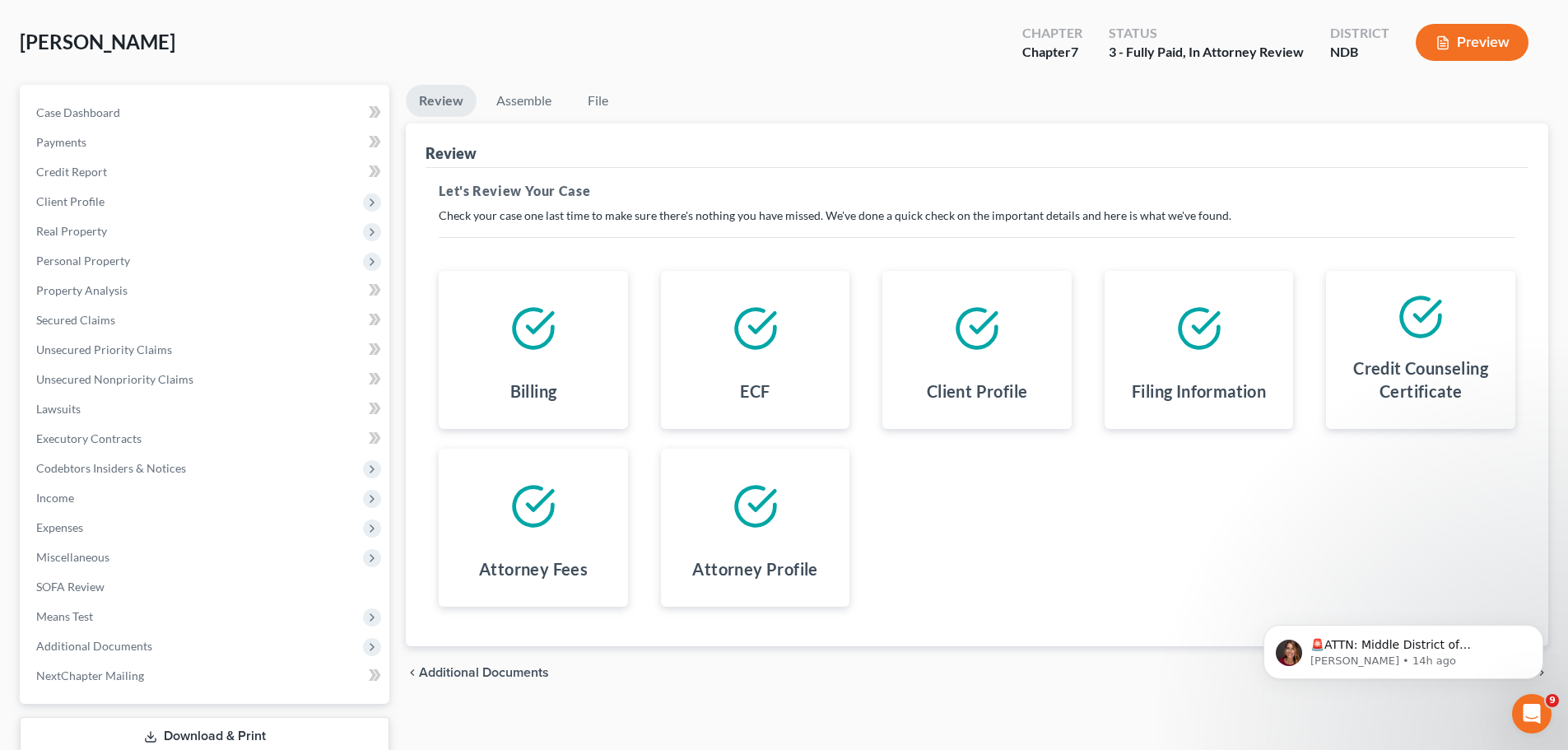
scroll to position [184, 0]
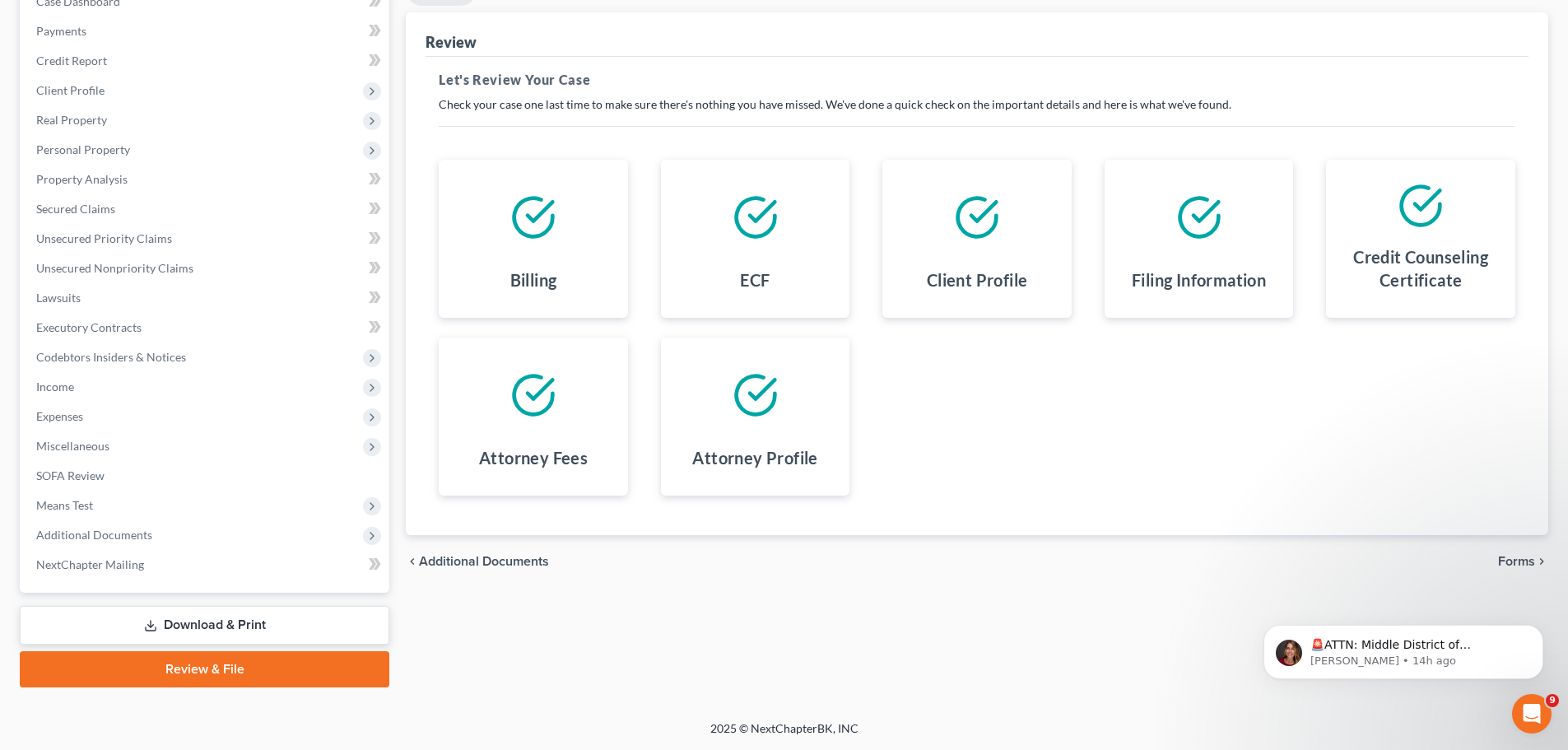
click at [225, 666] on link "Review & File" at bounding box center [204, 669] width 369 height 36
click at [1523, 558] on span "Forms" at bounding box center [1516, 561] width 37 height 13
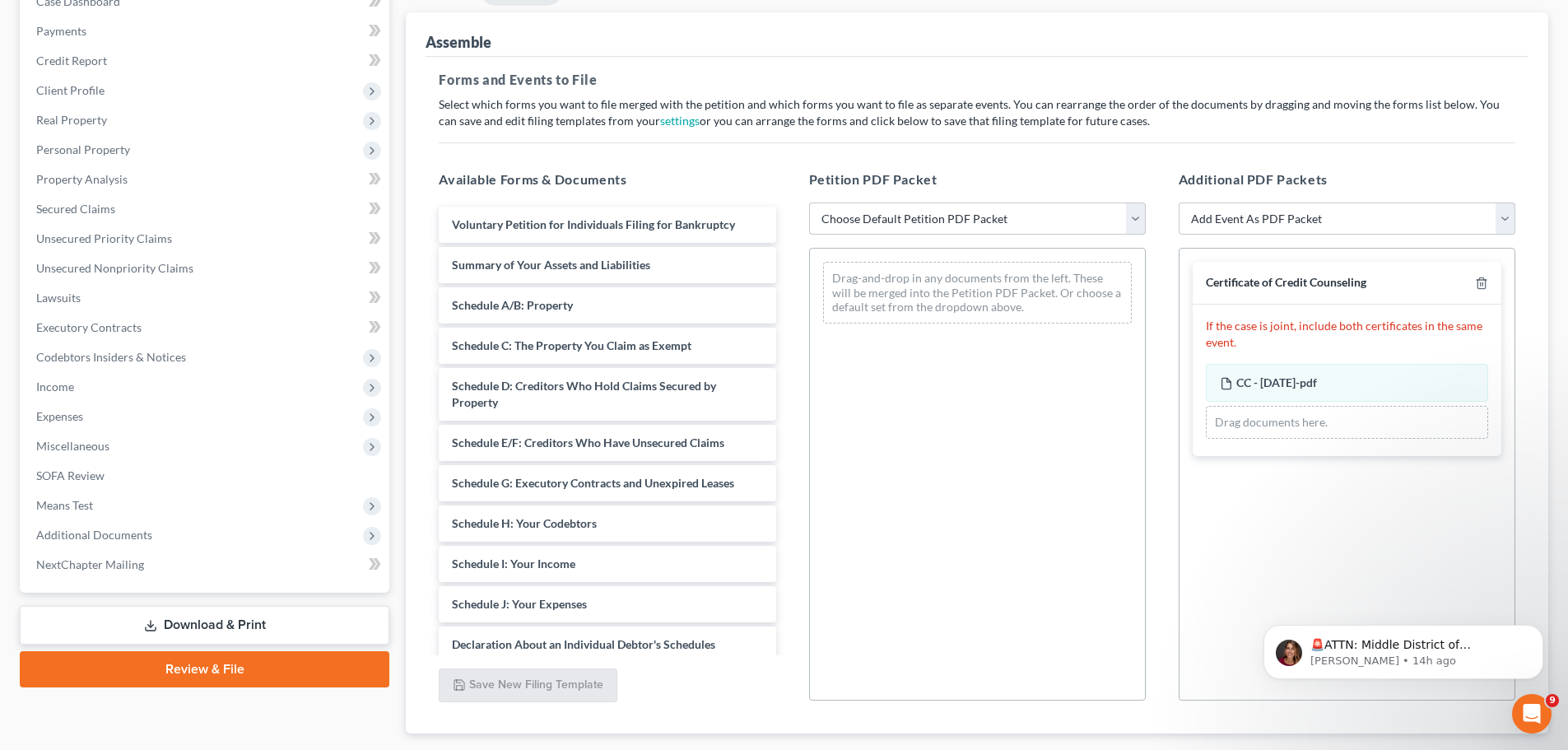
click at [1131, 223] on select "Choose Default Petition PDF Packet Complete Bankruptcy Petition (all forms and …" at bounding box center [978, 219] width 337 height 33
select select "1"
click at [809, 203] on select "Choose Default Petition PDF Packet Complete Bankruptcy Petition (all forms and …" at bounding box center [978, 219] width 337 height 33
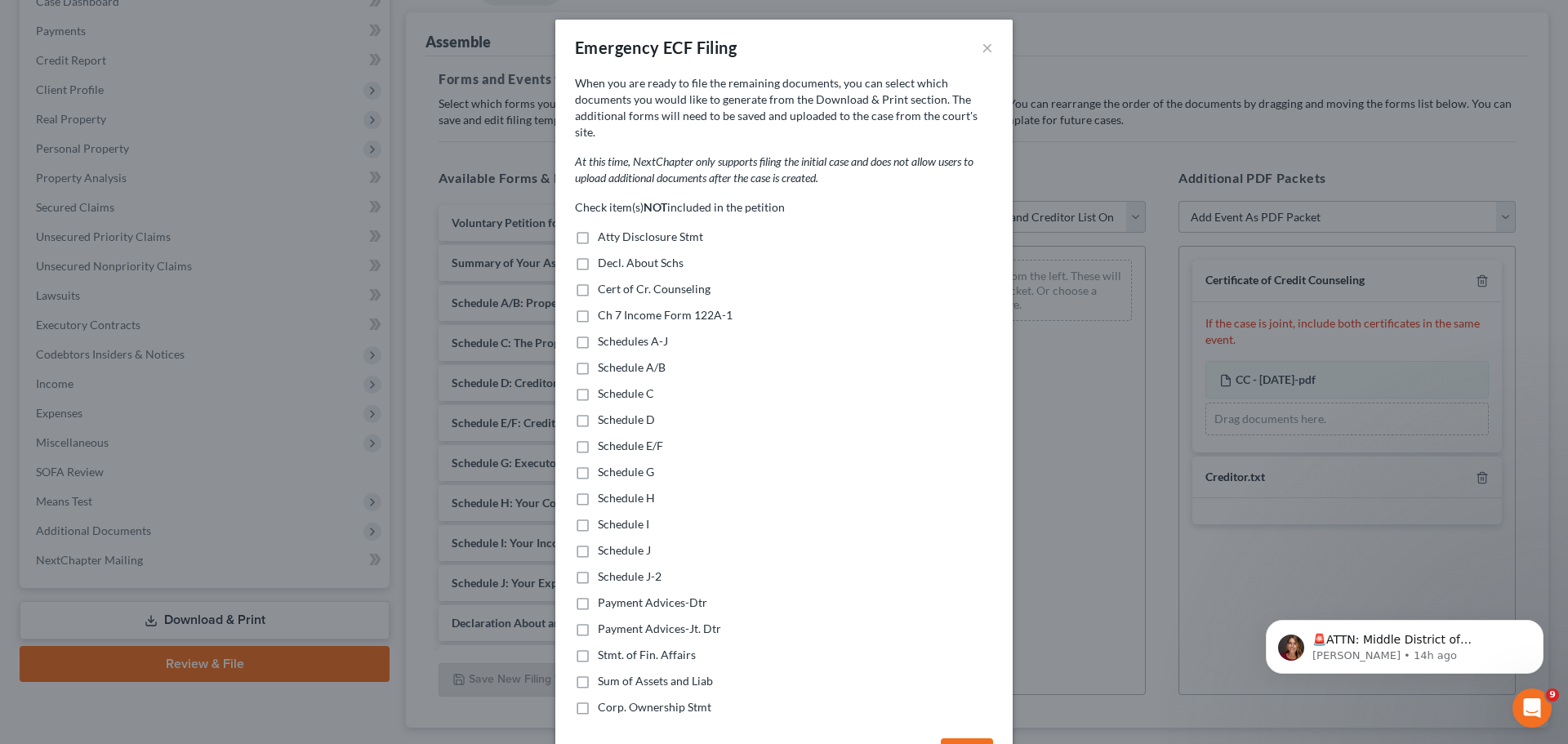
click at [598, 229] on label "Atty Disclosure Stmt" at bounding box center [651, 236] width 106 height 16
click at [605, 229] on input "Atty Disclosure Stmt" at bounding box center [610, 234] width 10 height 10
checkbox input "true"
click at [598, 255] on label "Decl. About Schs" at bounding box center [640, 262] width 86 height 16
click at [605, 255] on input "Decl. About Schs" at bounding box center [610, 260] width 10 height 10
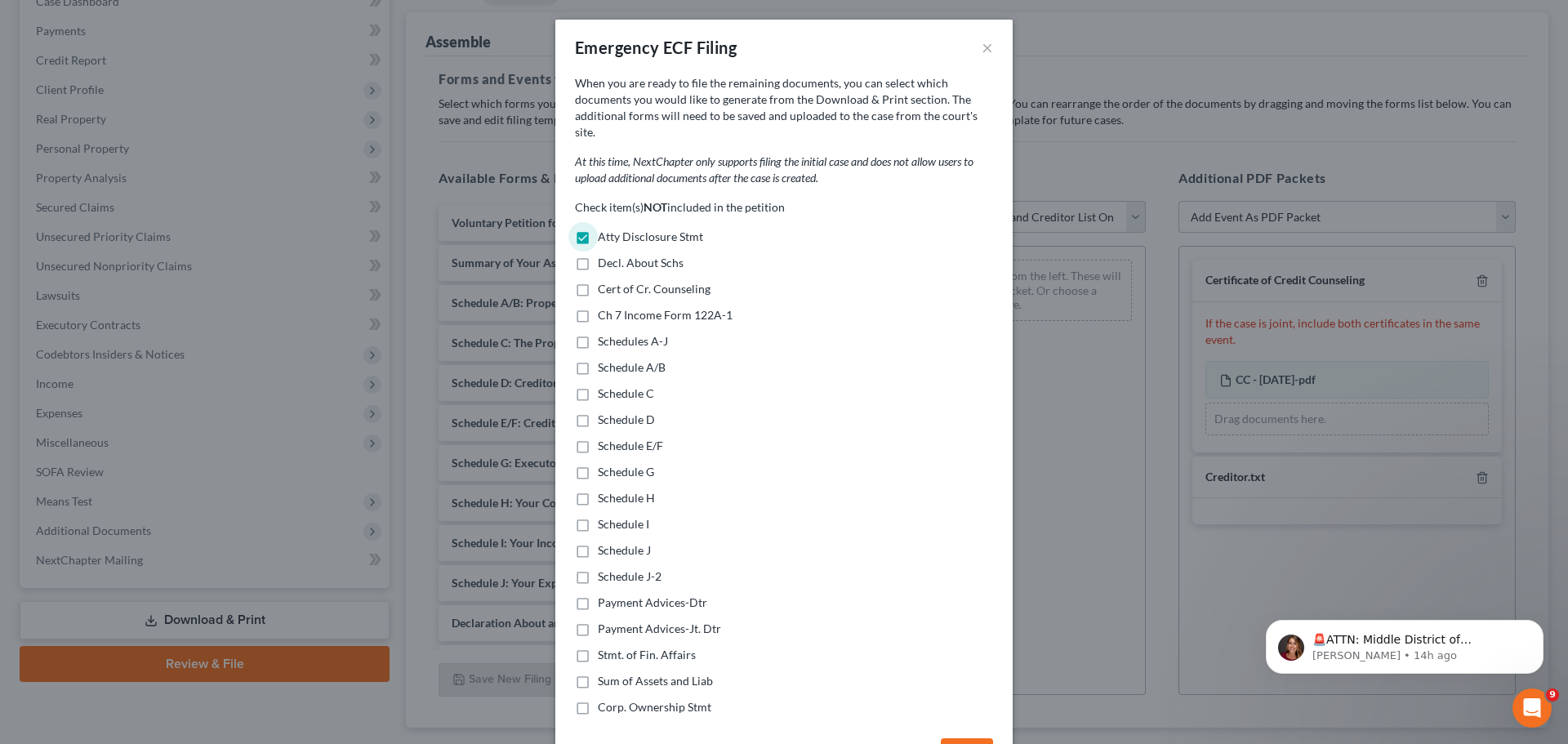
checkbox input "true"
click at [598, 307] on label "Ch 7 Income Form 122A-1" at bounding box center [665, 315] width 135 height 16
click at [605, 307] on input "Ch 7 Income Form 122A-1" at bounding box center [610, 313] width 10 height 10
checkbox input "true"
click at [598, 333] on label "Schedules A-J" at bounding box center [632, 341] width 70 height 16
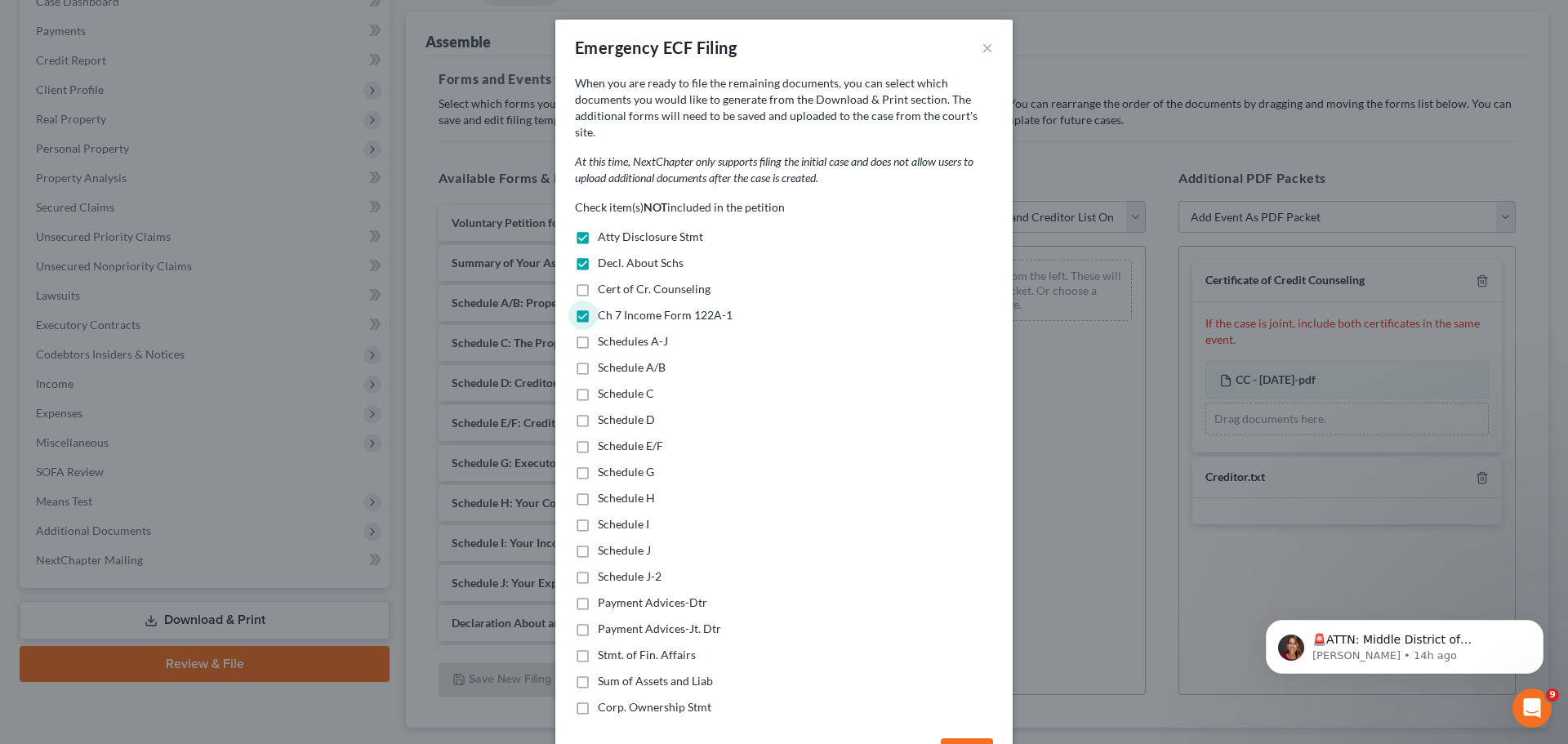
click at [605, 333] on input "Schedules A-J" at bounding box center [610, 339] width 10 height 10
checkbox input "true"
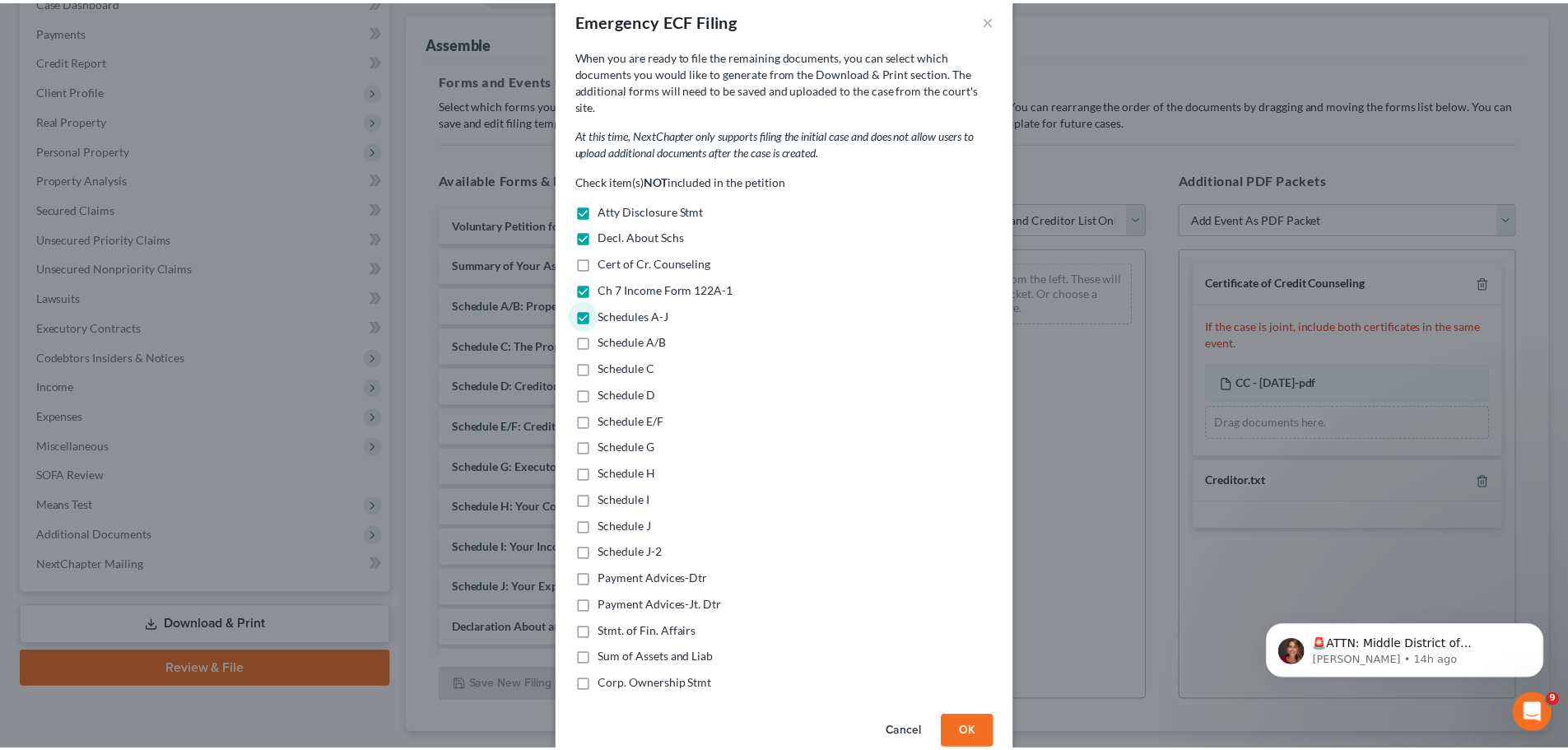
scroll to position [44, 0]
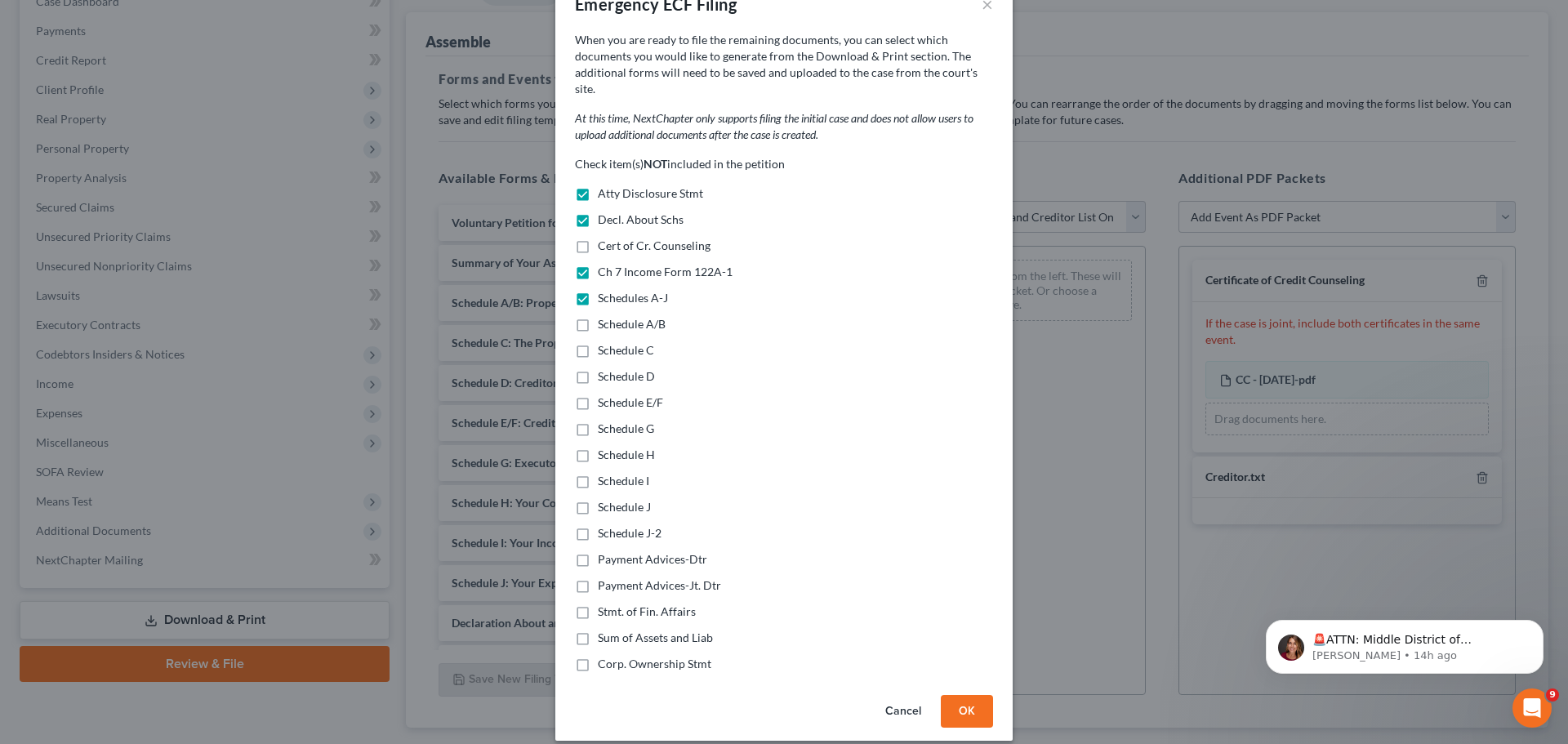
drag, startPoint x: 579, startPoint y: 545, endPoint x: 571, endPoint y: 576, distance: 32.0
click at [598, 551] on label "Payment Advices-Dtr" at bounding box center [652, 559] width 109 height 16
click at [605, 551] on input "Payment Advices-Dtr" at bounding box center [610, 556] width 10 height 10
checkbox input "true"
click at [598, 604] on label "Stmt. of Fin. Affairs" at bounding box center [646, 611] width 98 height 16
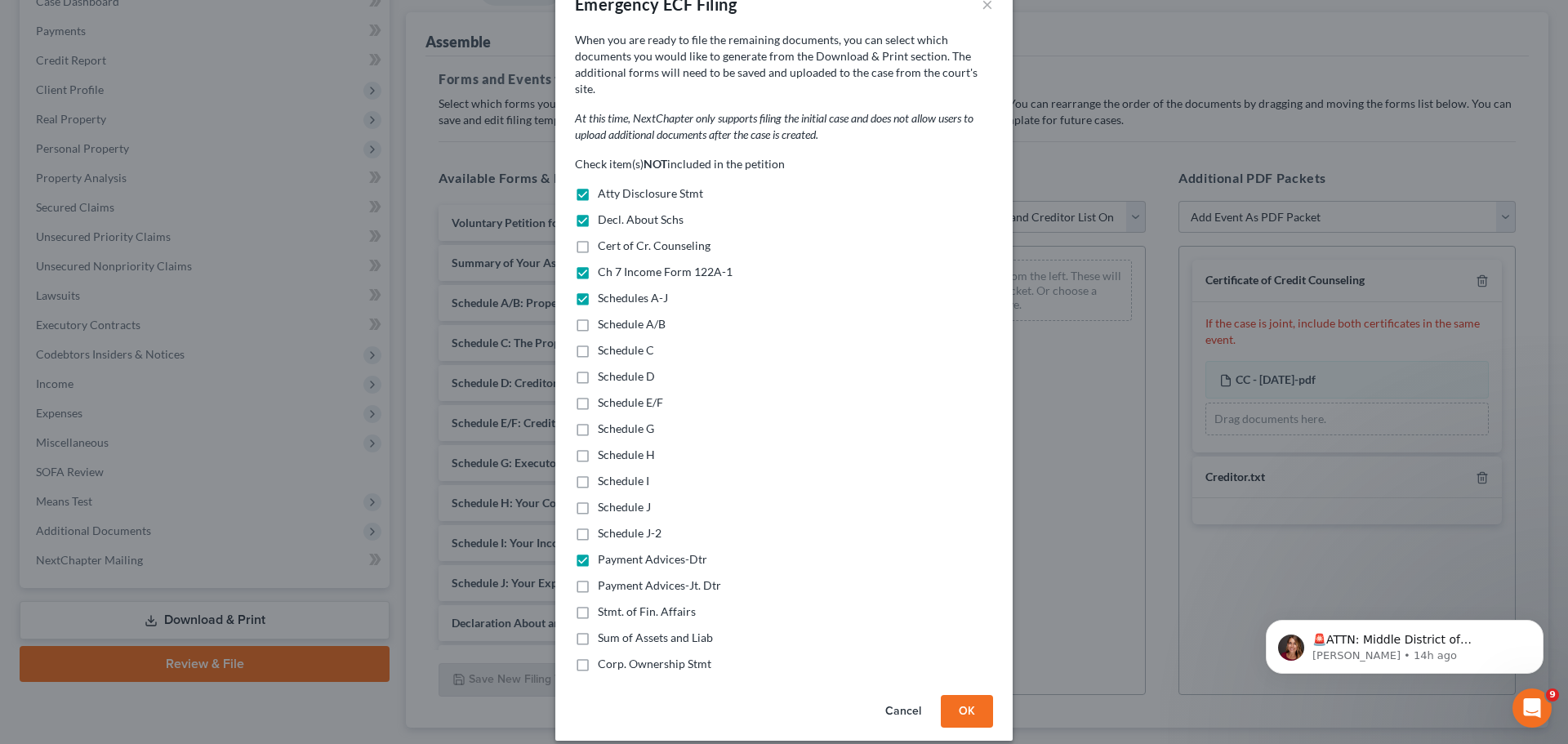
click at [605, 604] on input "Stmt. of Fin. Affairs" at bounding box center [610, 609] width 10 height 10
checkbox input "true"
click at [598, 630] on label "Sum of Assets and Liab" at bounding box center [655, 637] width 115 height 16
click at [605, 630] on input "Sum of Assets and Liab" at bounding box center [610, 635] width 10 height 10
checkbox input "true"
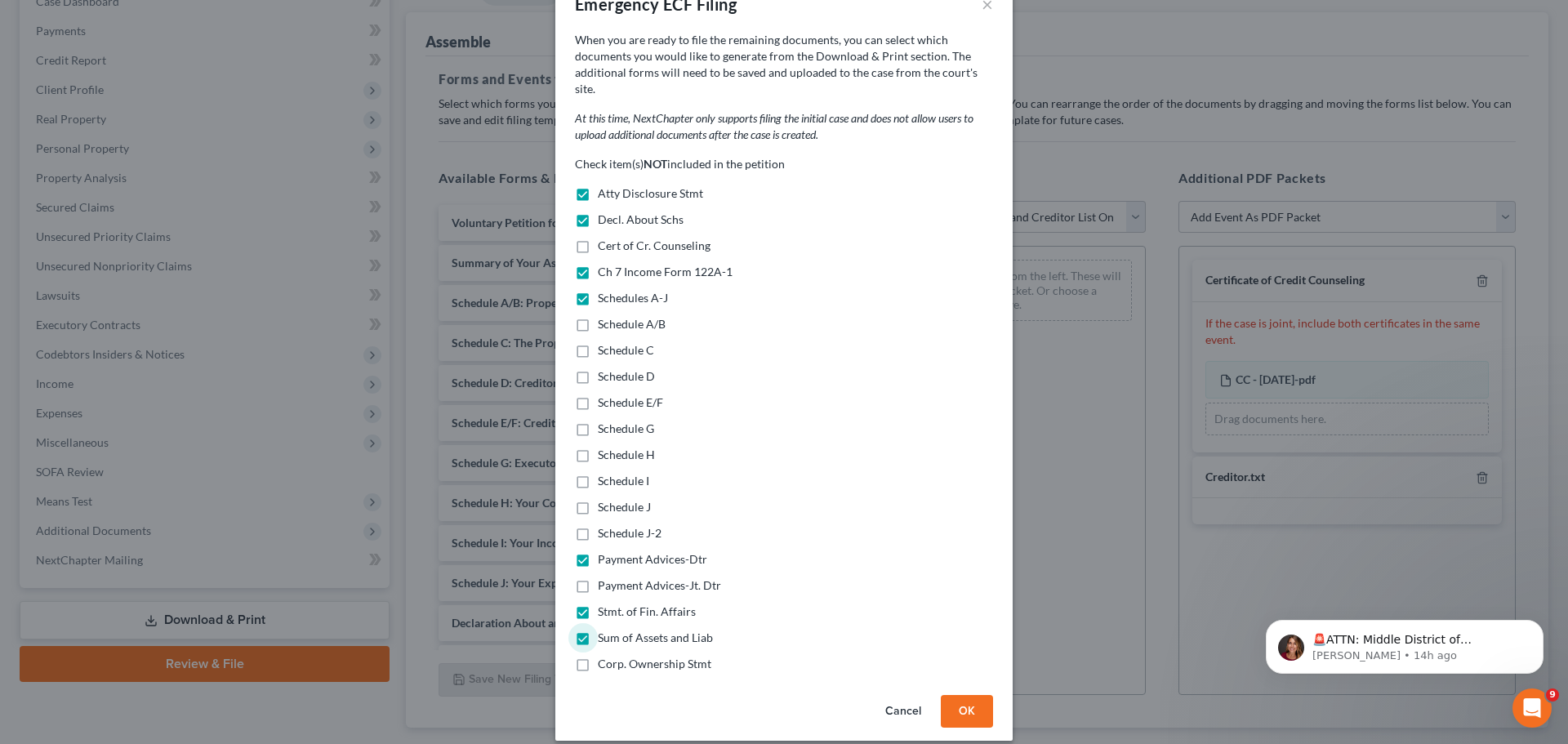
click at [598, 656] on label "Corp. Ownership Stmt" at bounding box center [654, 663] width 113 height 16
click at [605, 656] on input "Corp. Ownership Stmt" at bounding box center [610, 661] width 10 height 10
checkbox input "true"
click at [957, 695] on button "OK" at bounding box center [967, 711] width 52 height 33
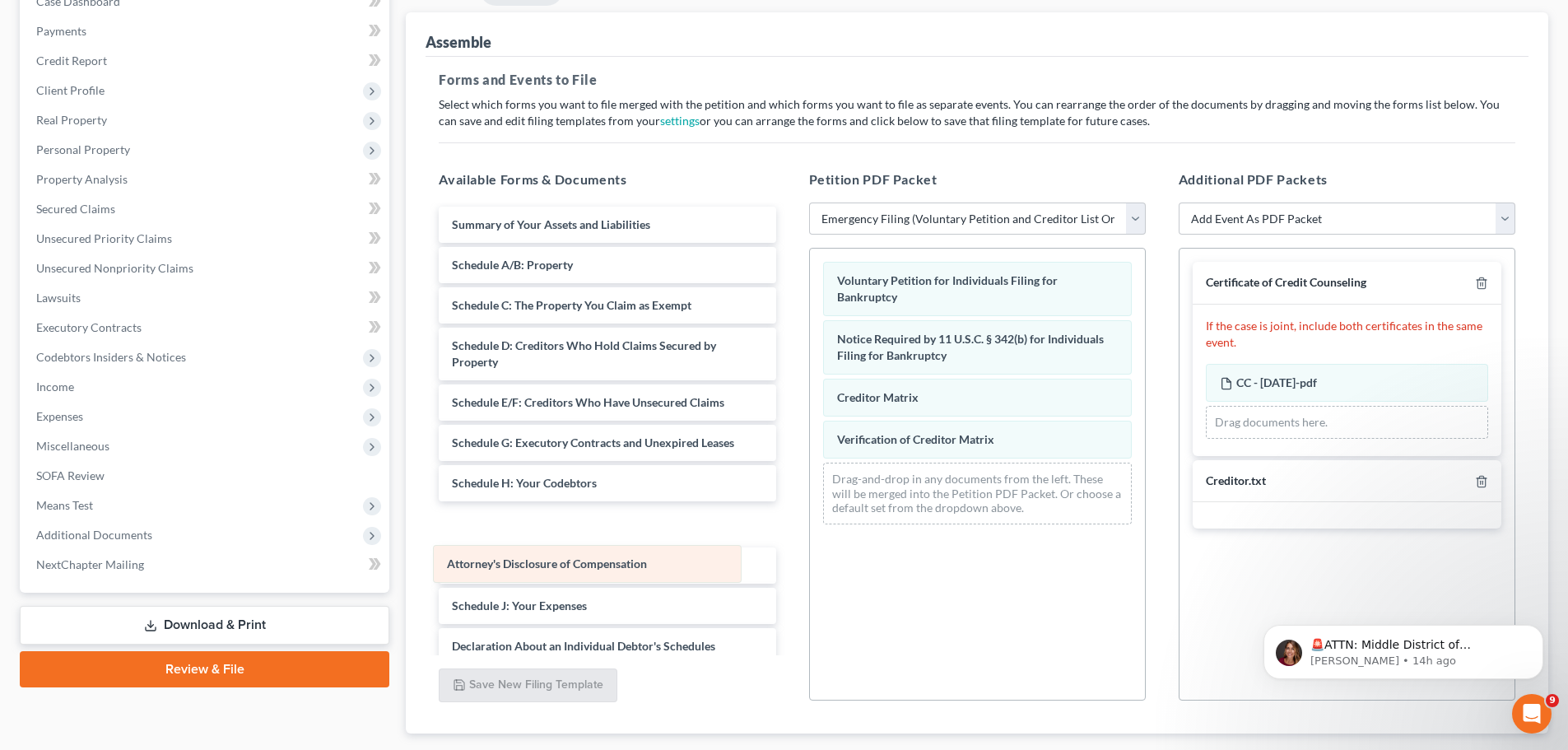
drag, startPoint x: 883, startPoint y: 477, endPoint x: 494, endPoint y: 556, distance: 396.9
click at [810, 538] on div "Attorney's Disclosure of Compensation Voluntary Petition for Individuals Filing…" at bounding box center [978, 393] width 335 height 289
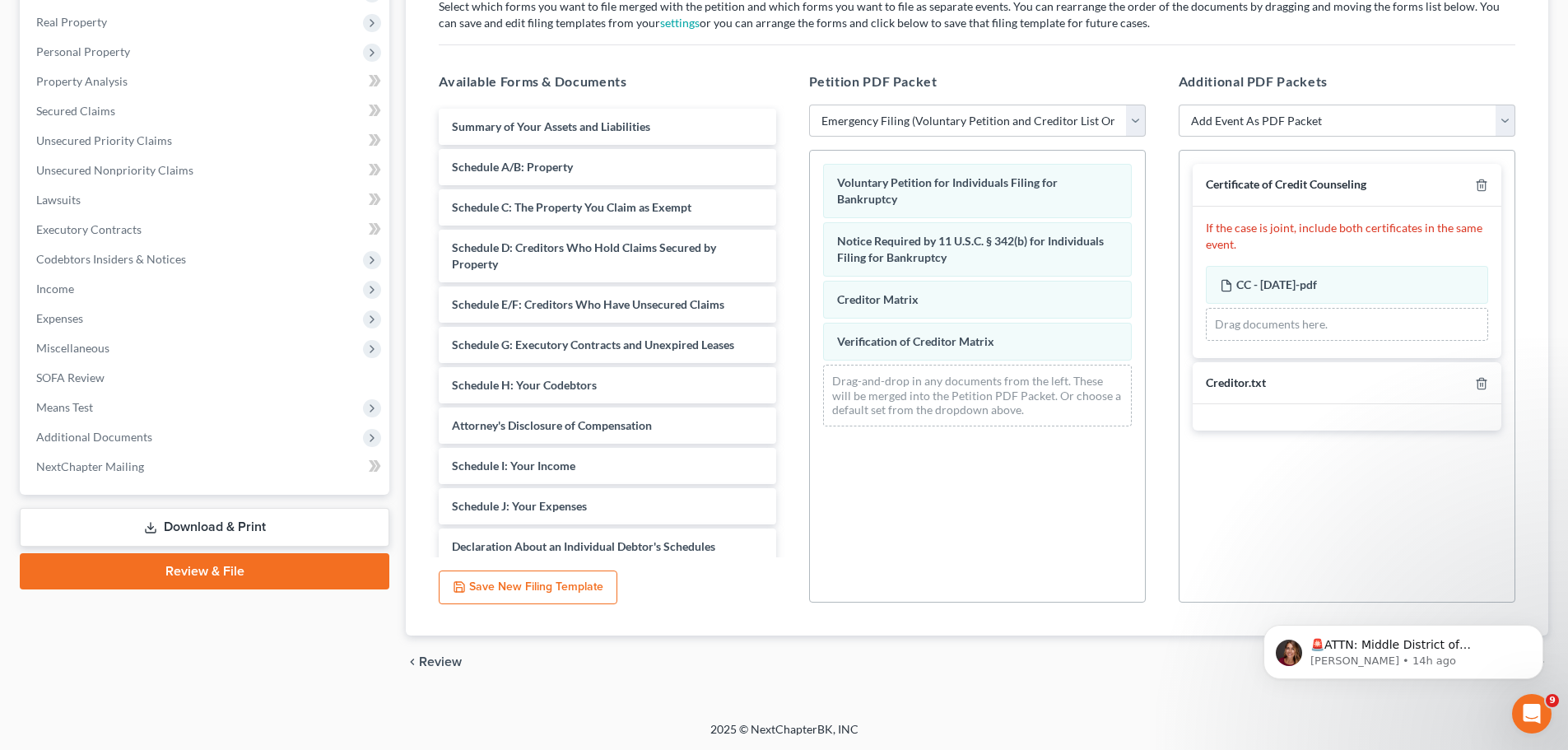
scroll to position [283, 0]
click at [189, 569] on link "Review & File" at bounding box center [204, 570] width 369 height 36
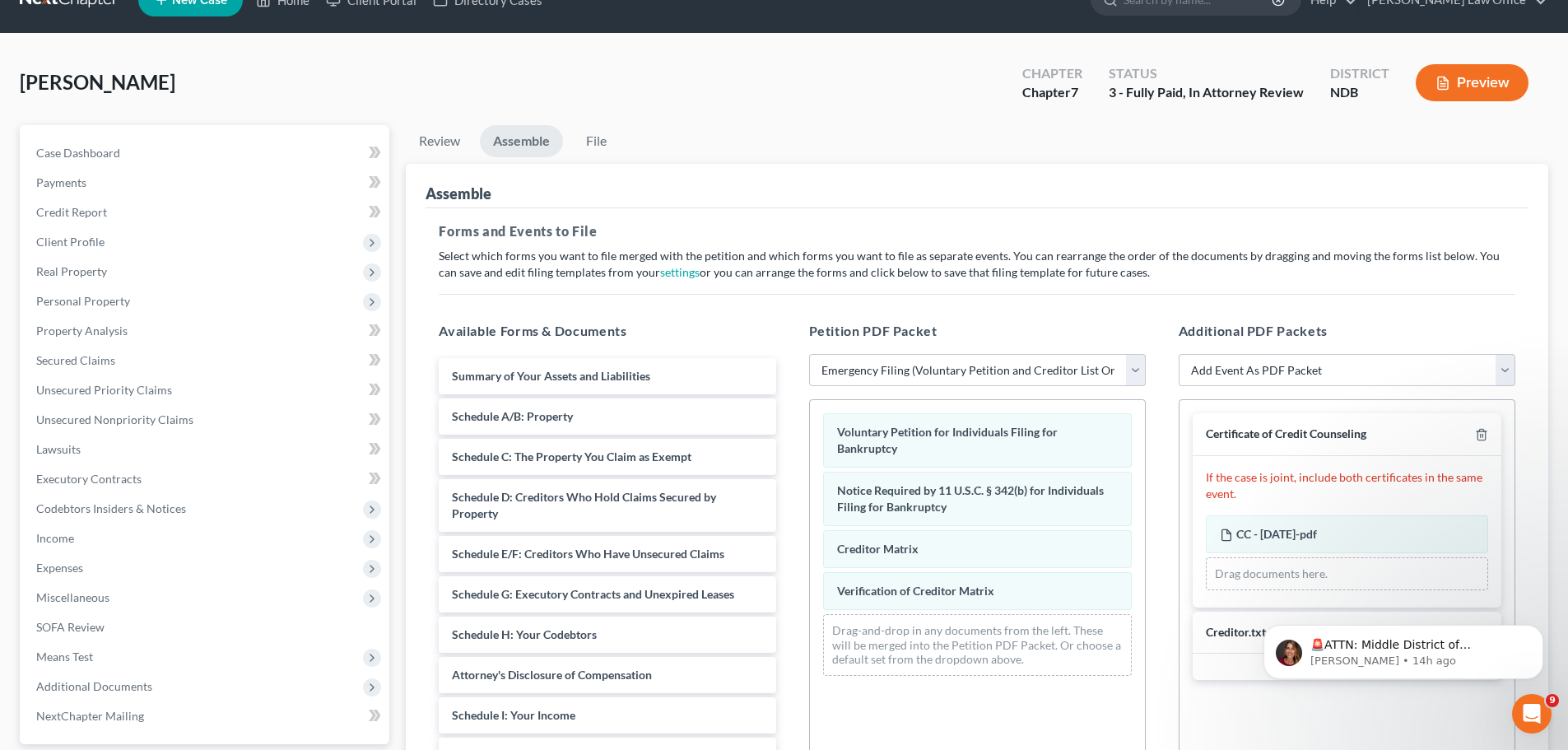
scroll to position [0, 0]
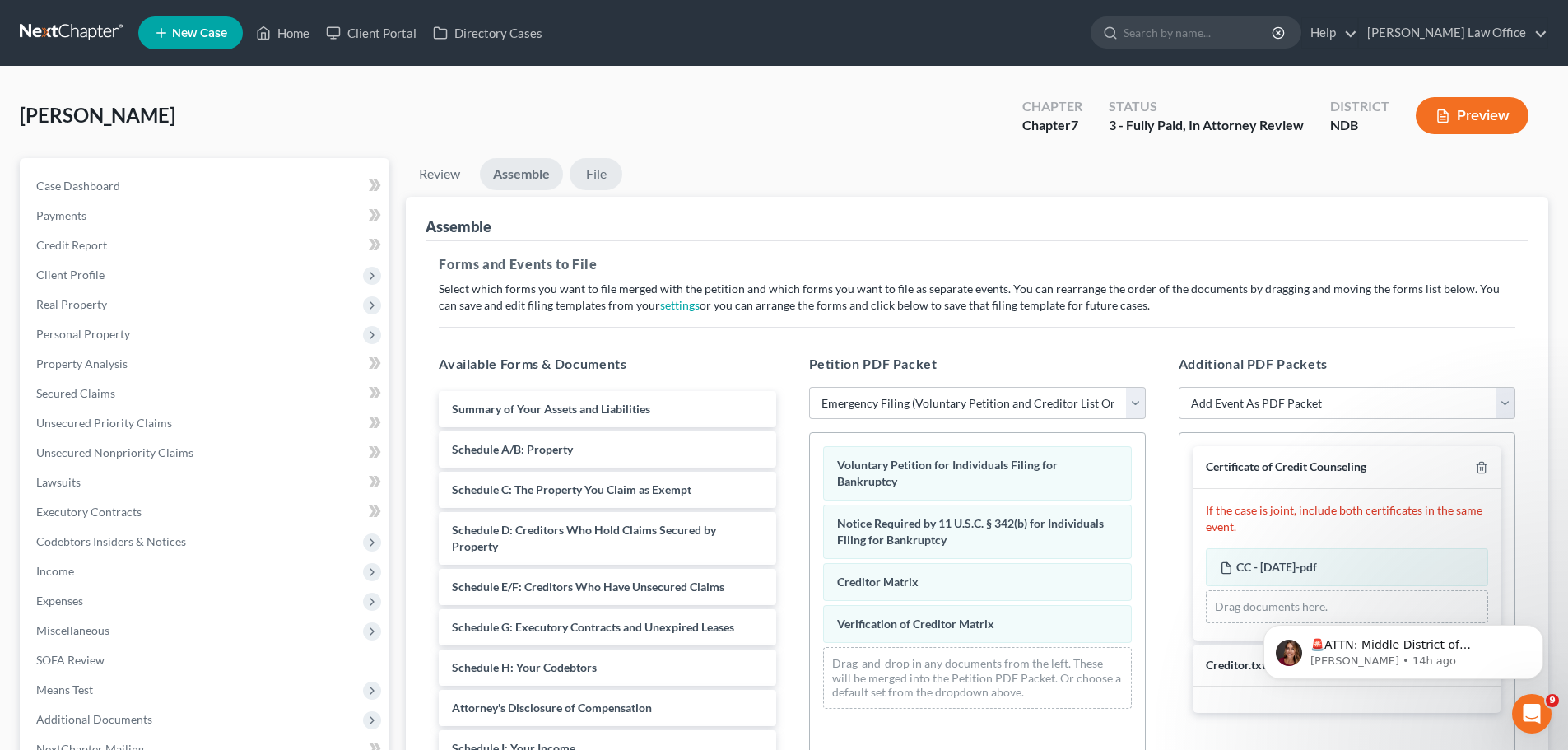
click at [601, 177] on link "File" at bounding box center [595, 174] width 52 height 32
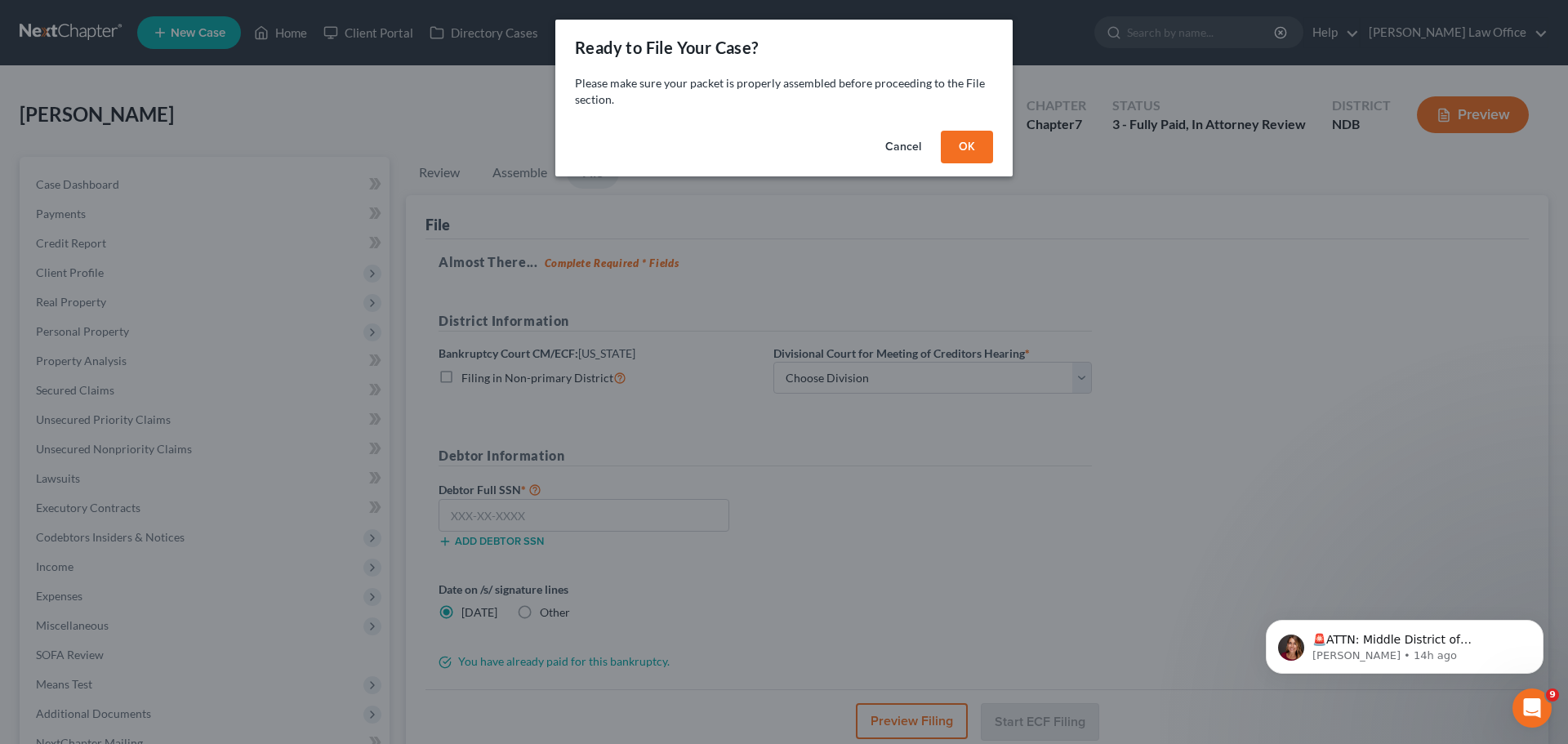
click at [982, 144] on button "OK" at bounding box center [967, 147] width 52 height 33
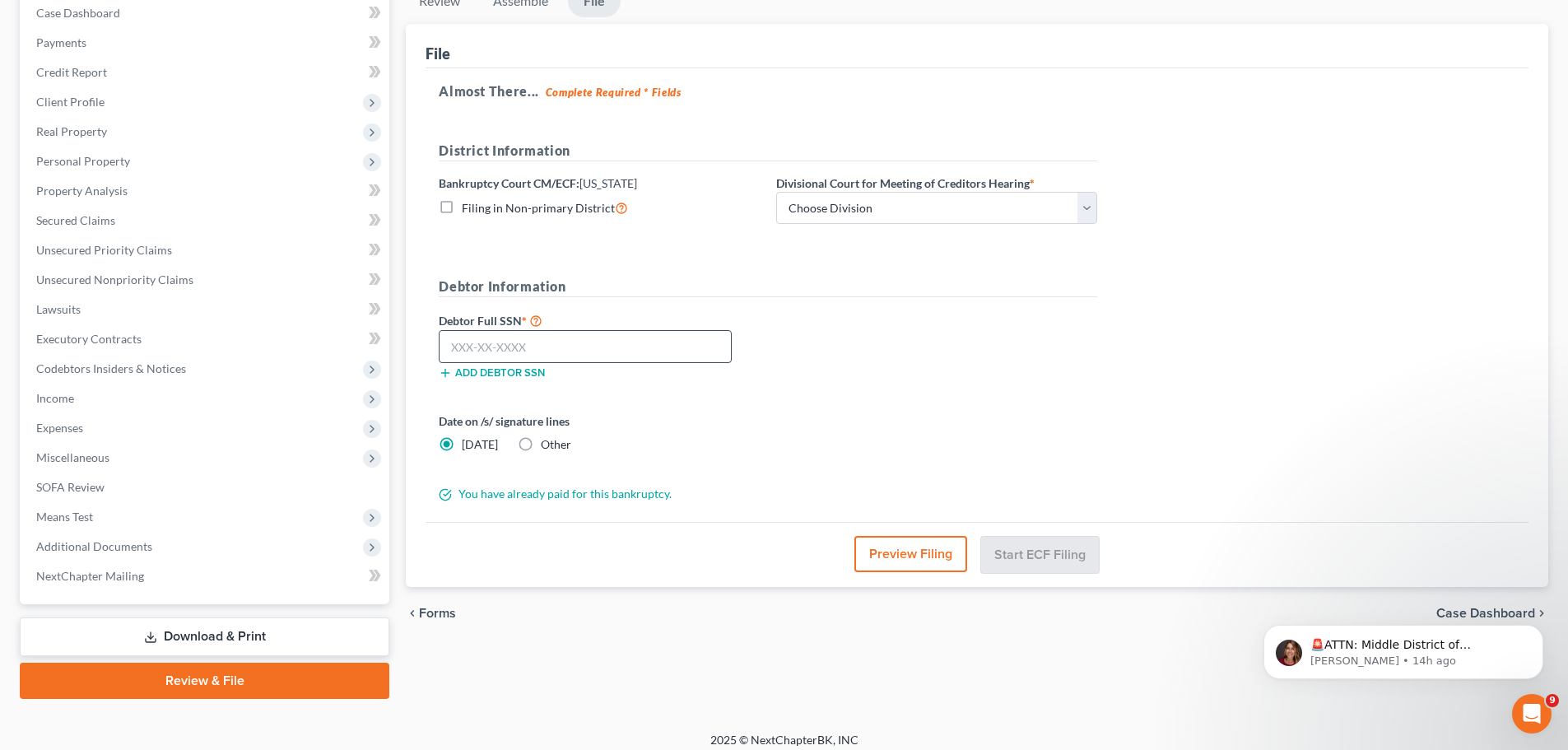
scroll to position [184, 0]
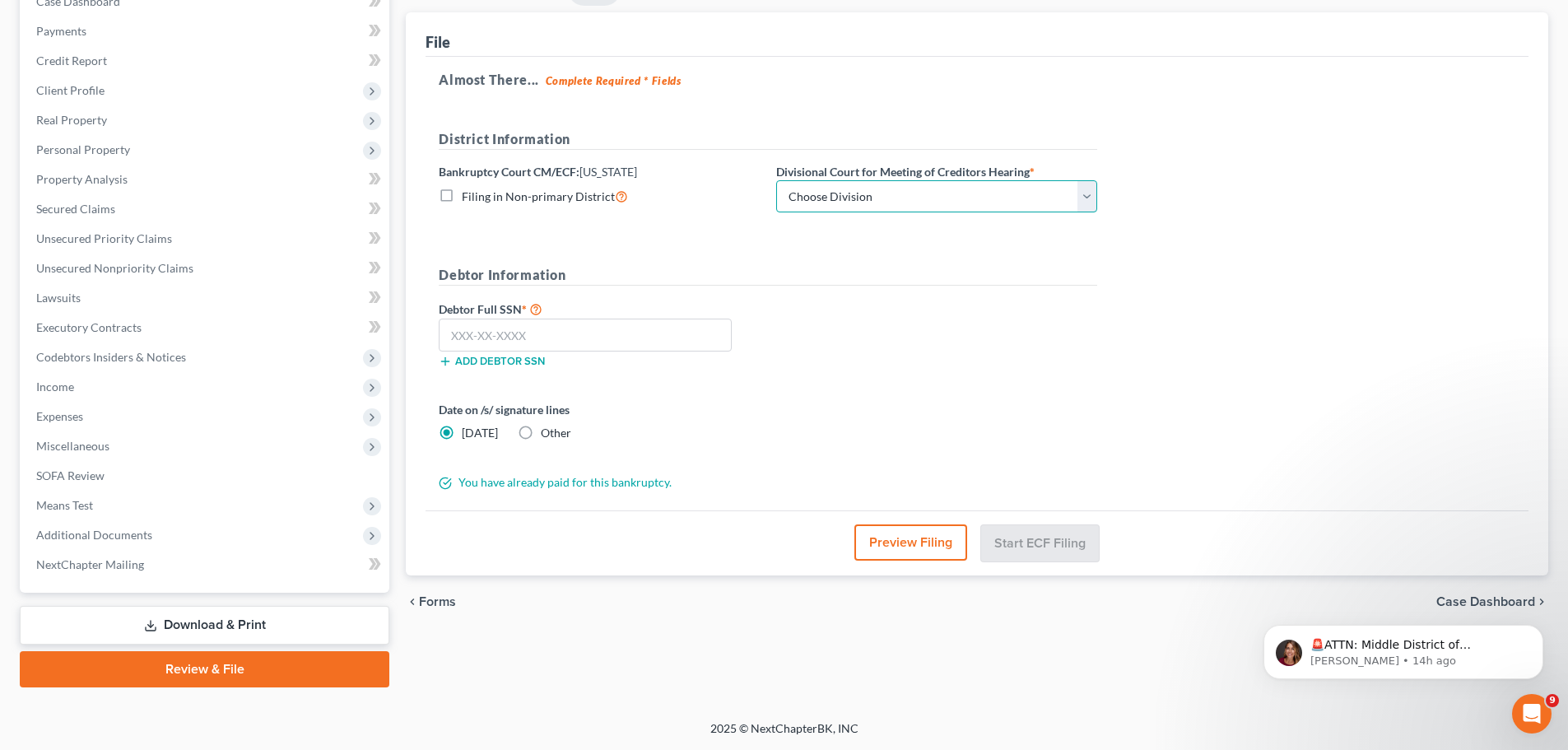
click at [1086, 195] on select "Choose Division Fargo" at bounding box center [937, 196] width 321 height 33
select select "0"
click at [776, 180] on select "Choose Division Fargo" at bounding box center [937, 196] width 321 height 33
click at [461, 338] on input "text" at bounding box center [586, 335] width 293 height 33
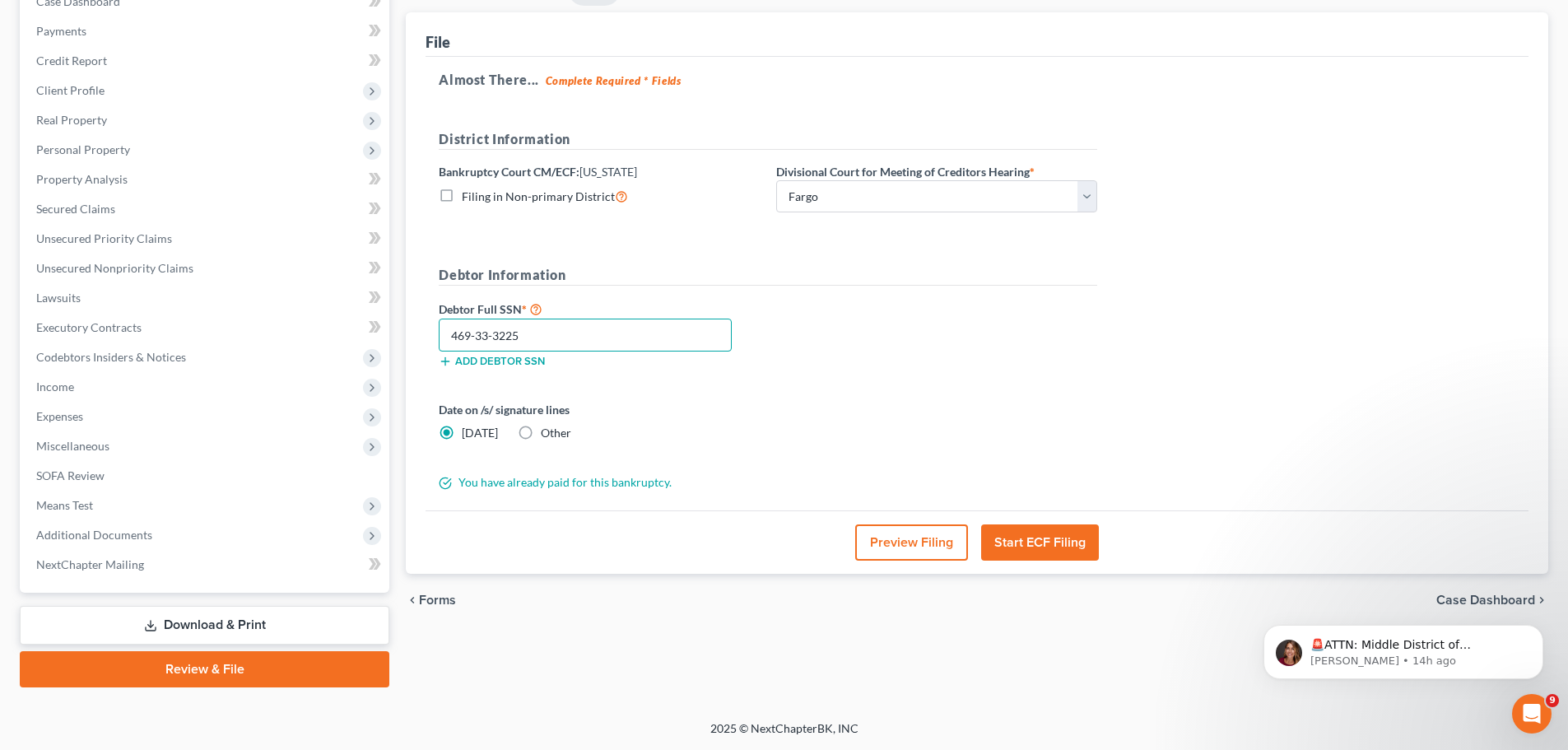
type input "469-33-3225"
click at [1042, 537] on button "Start ECF Filing" at bounding box center [1040, 542] width 118 height 36
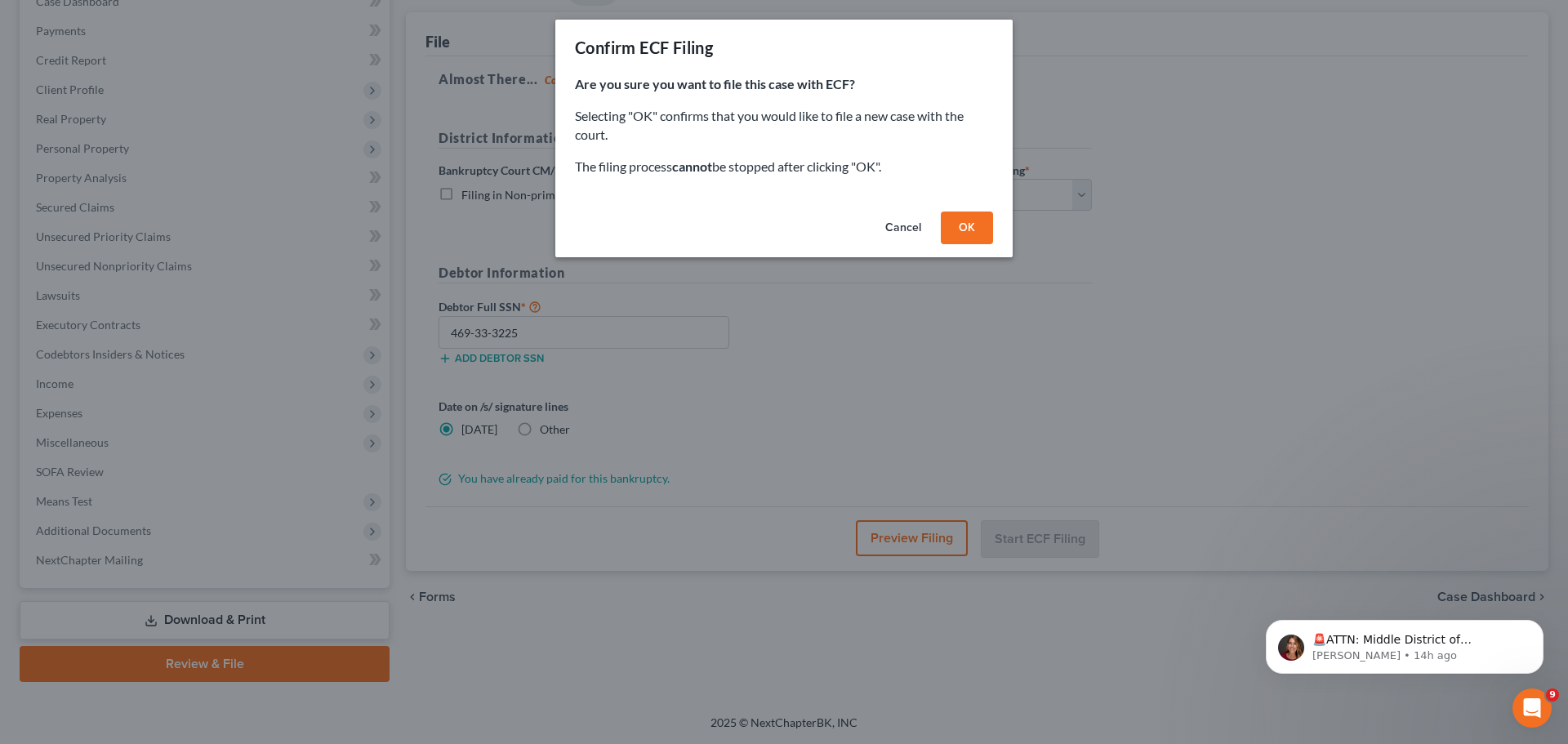
click at [966, 226] on button "OK" at bounding box center [967, 228] width 52 height 33
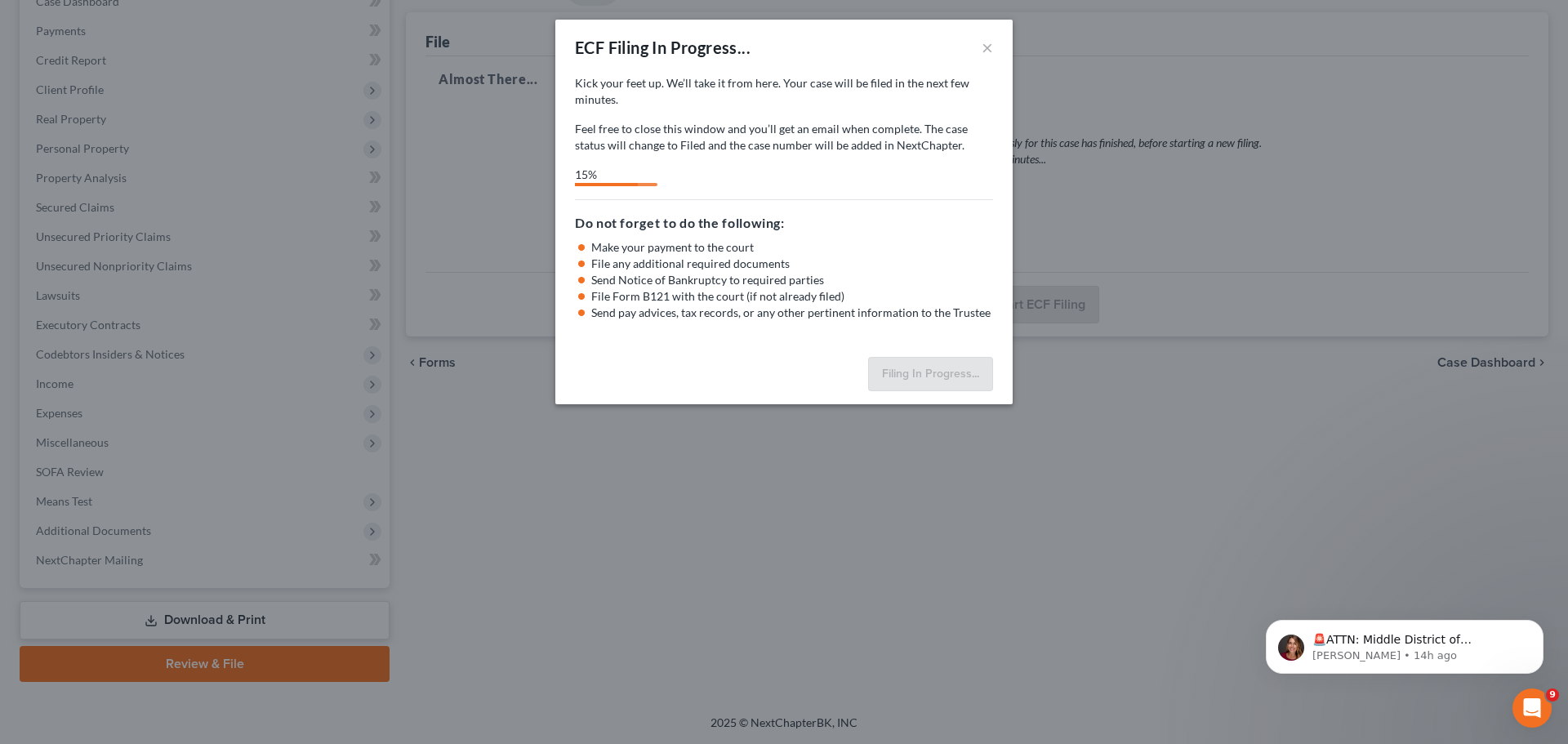
select select "0"
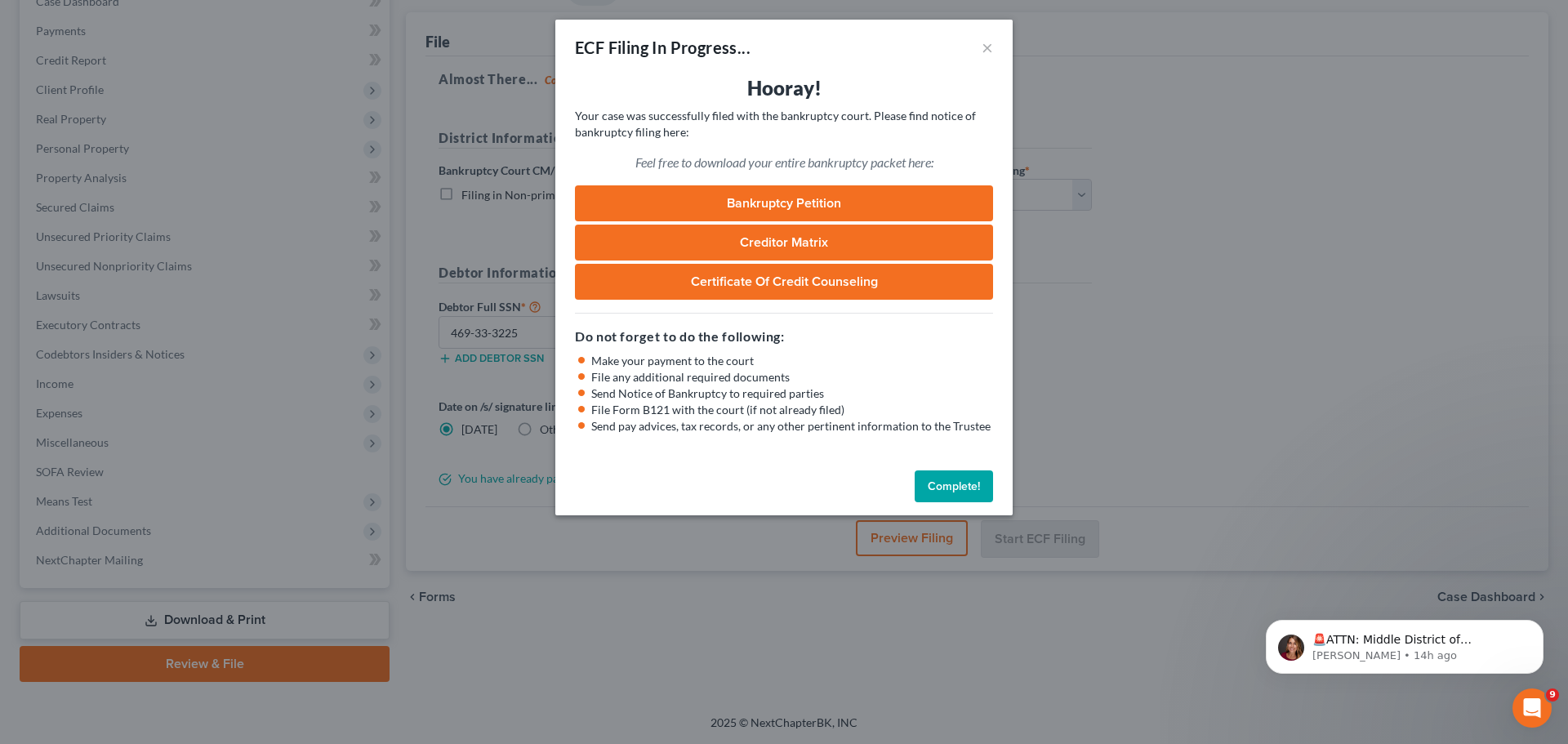
click at [952, 479] on button "Complete!" at bounding box center [954, 487] width 79 height 33
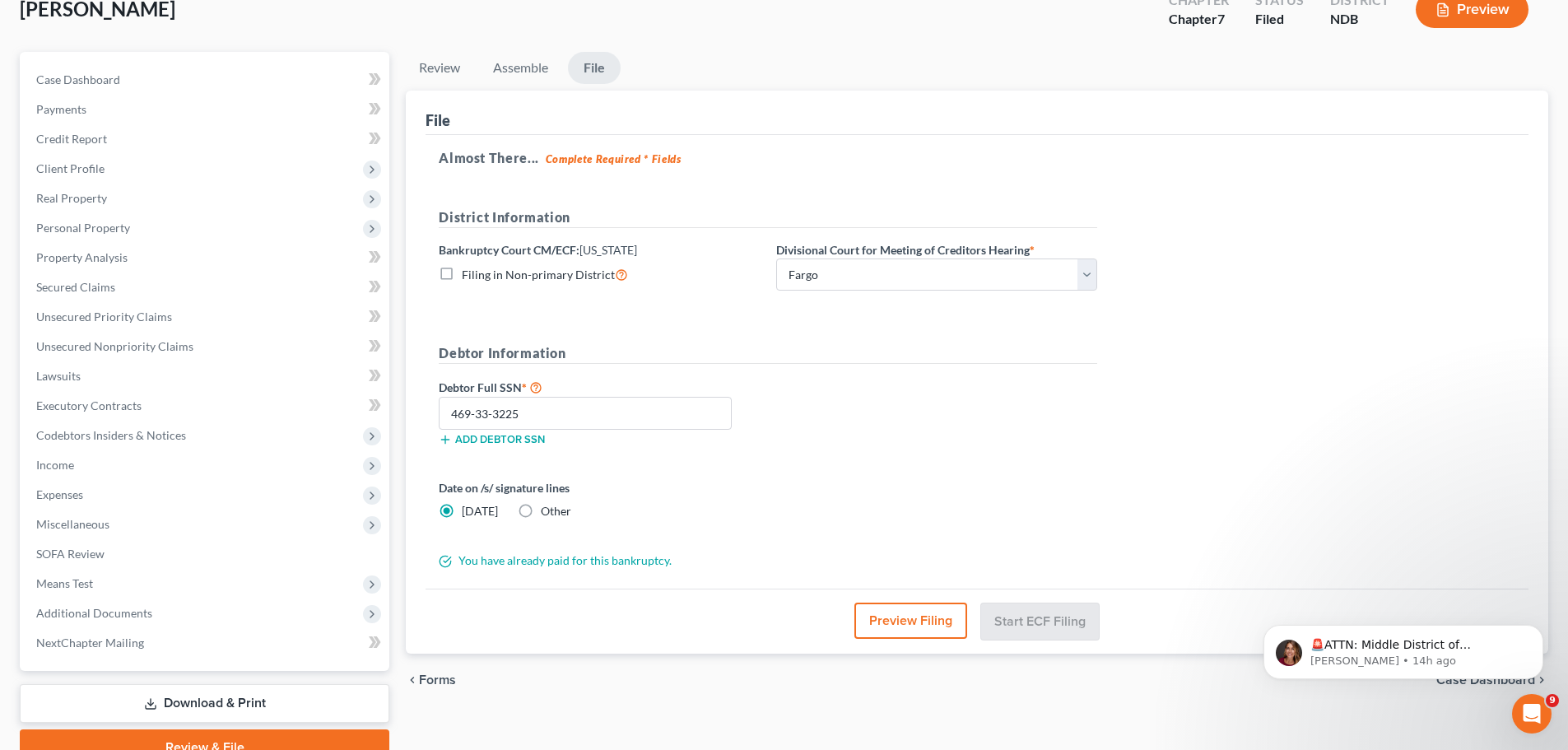
scroll to position [0, 0]
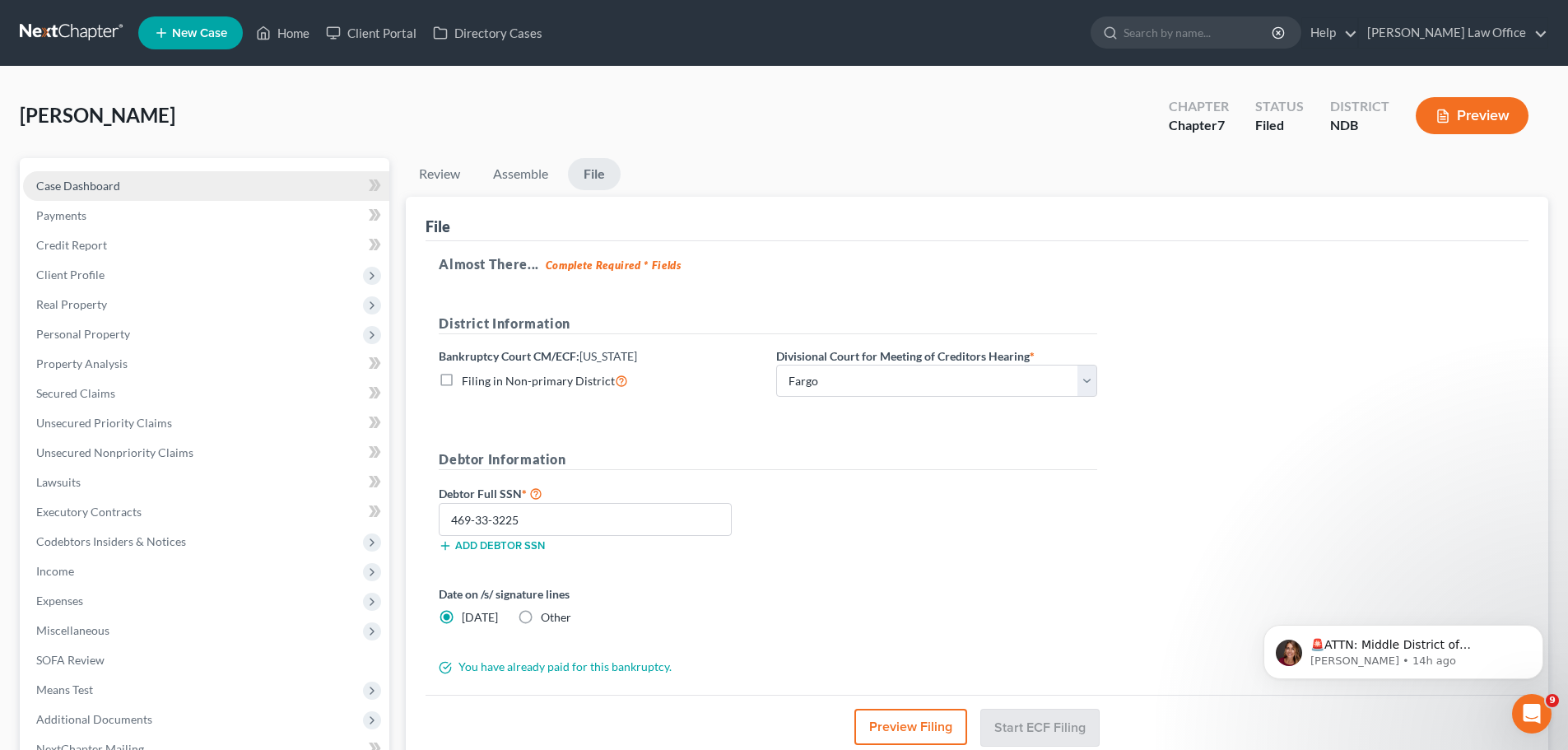
click at [93, 182] on span "Case Dashboard" at bounding box center [78, 186] width 84 height 14
select select "4"
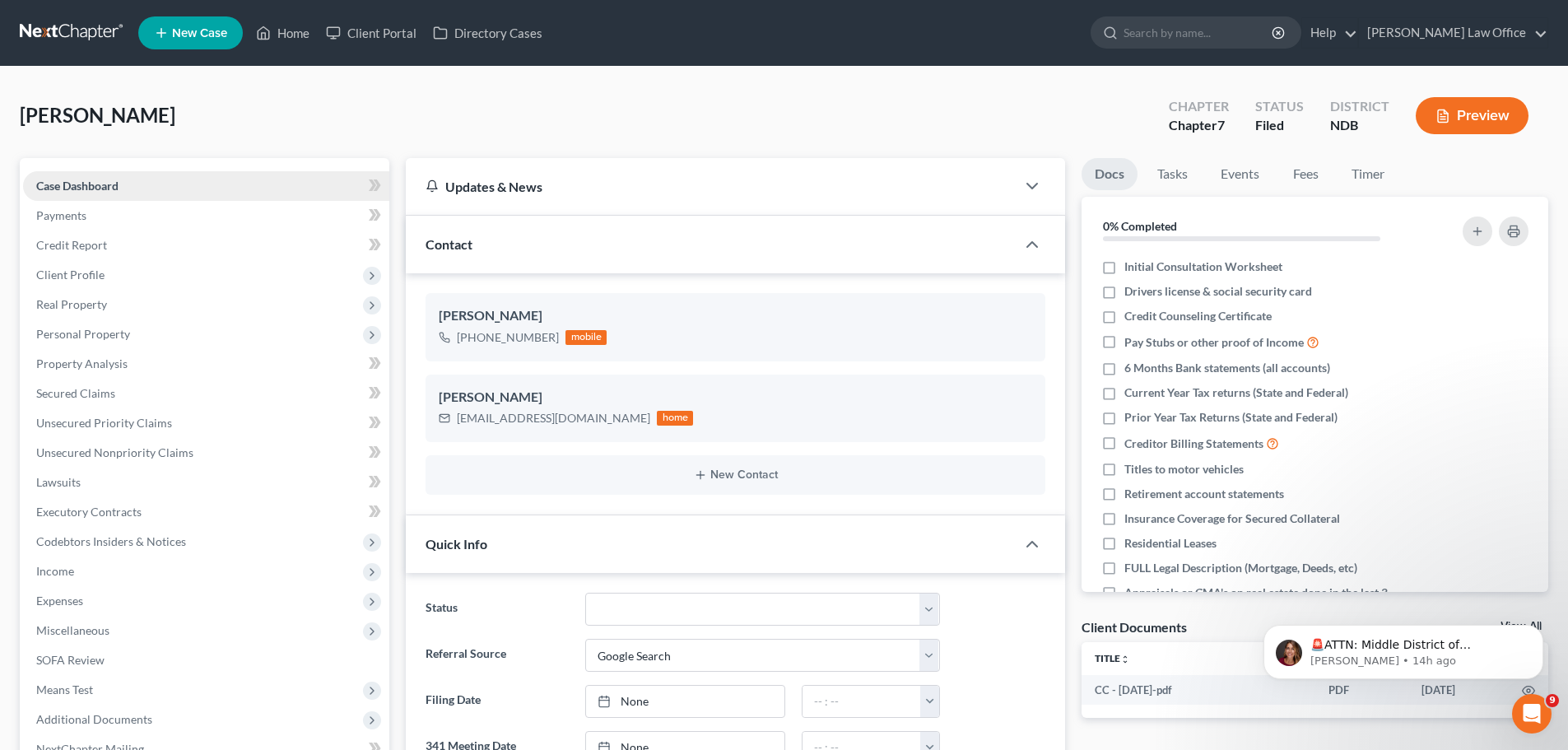
scroll to position [250, 0]
click at [93, 177] on link "Case Dashboard" at bounding box center [206, 186] width 367 height 30
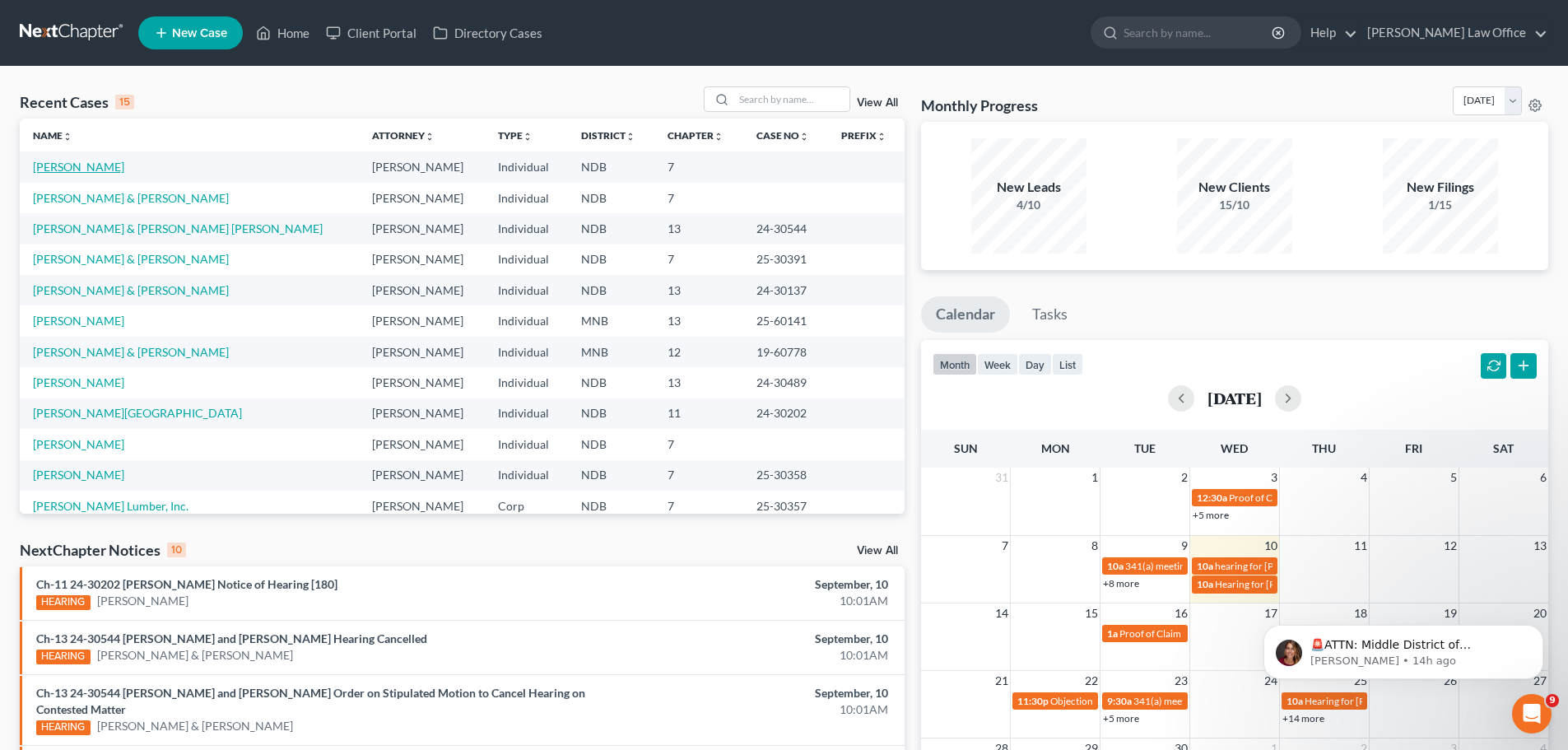
click at [79, 169] on link "Eller, Jonnica" at bounding box center [79, 167] width 92 height 14
select select "4"
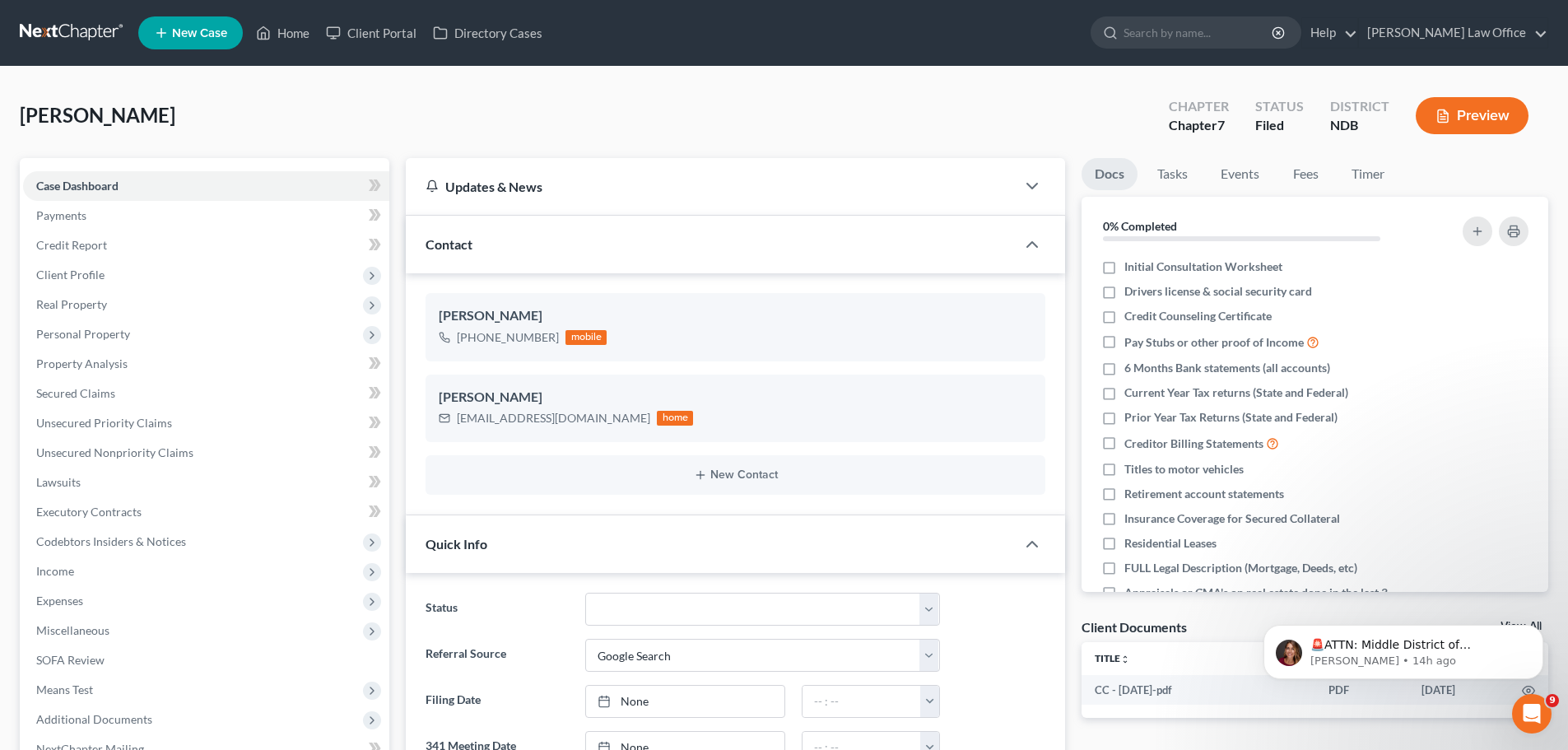
scroll to position [250, 0]
click at [76, 454] on span "Unsecured Nonpriority Claims" at bounding box center [114, 452] width 157 height 14
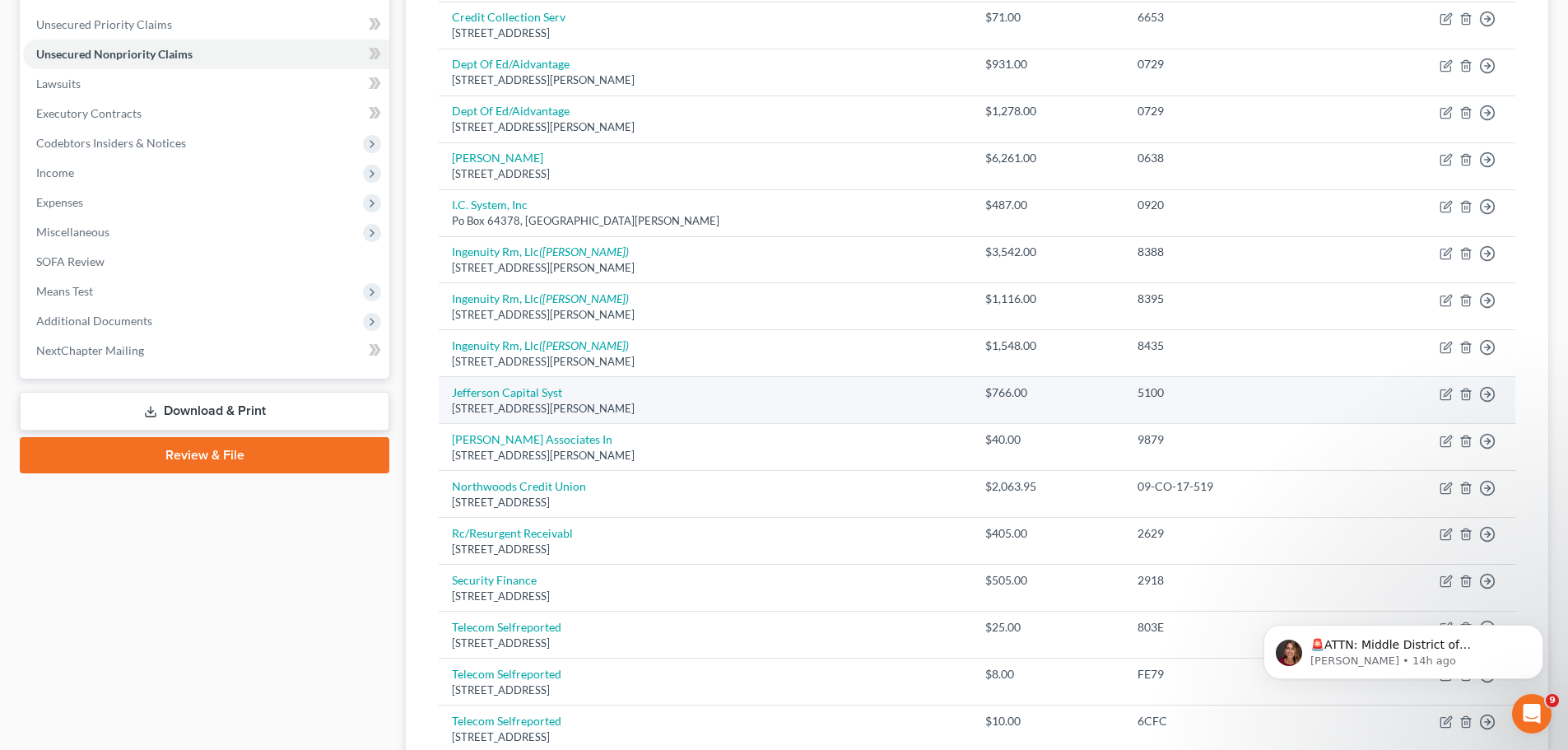
scroll to position [411, 0]
